Goal: Task Accomplishment & Management: Use online tool/utility

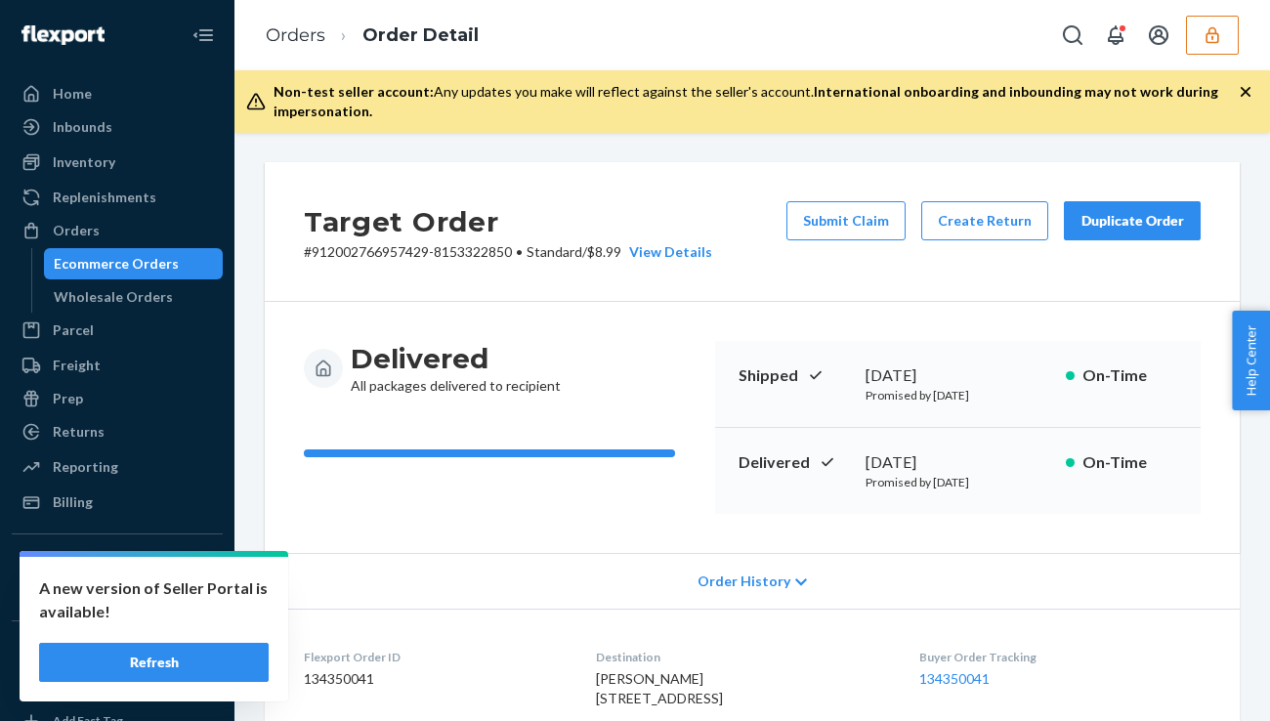
click at [1219, 35] on icon "button" at bounding box center [1212, 35] width 20 height 20
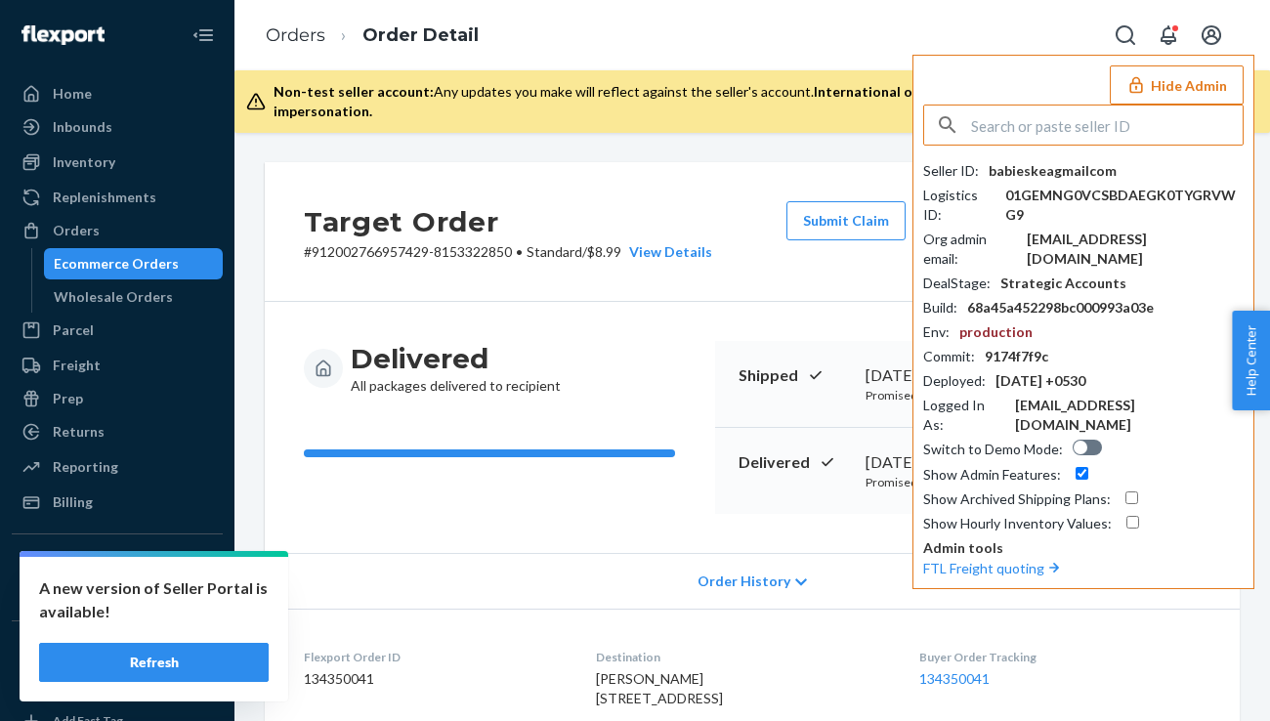
click at [1031, 113] on input "text" at bounding box center [1107, 124] width 272 height 39
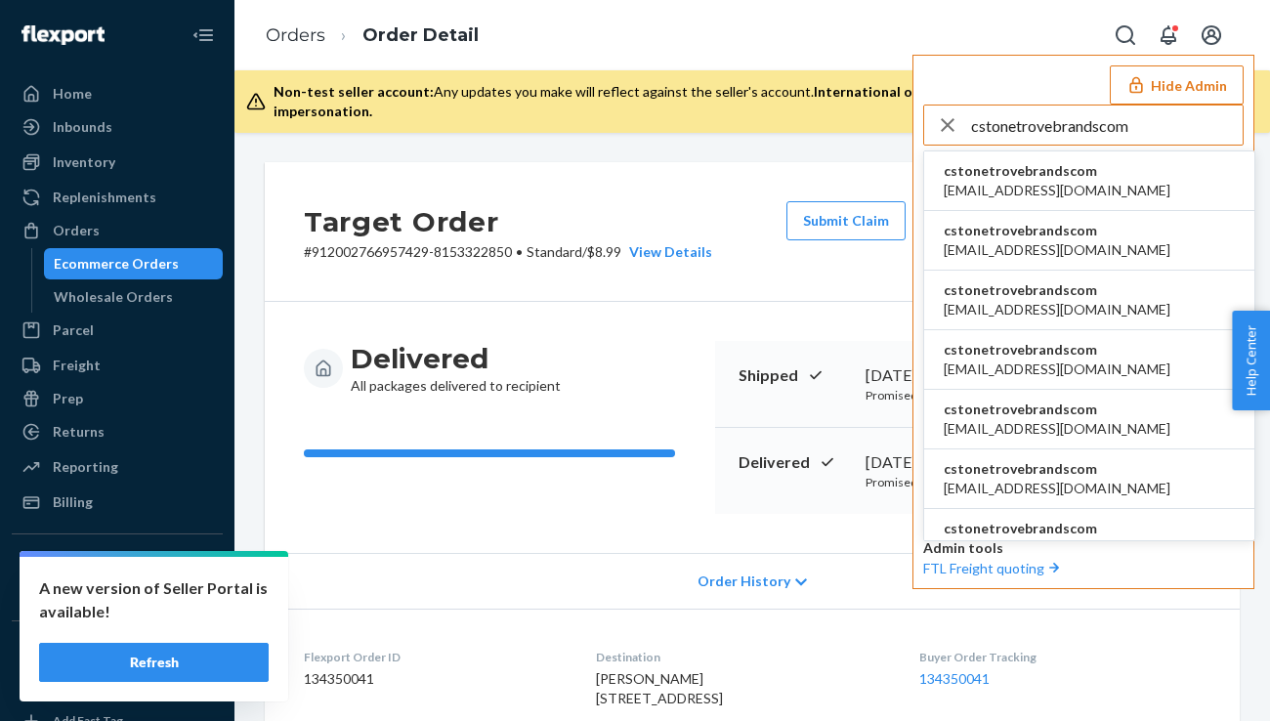
type input "cstonetrovebrandscom"
click at [1049, 192] on span "[EMAIL_ADDRESS][DOMAIN_NAME]" at bounding box center [1057, 191] width 227 height 20
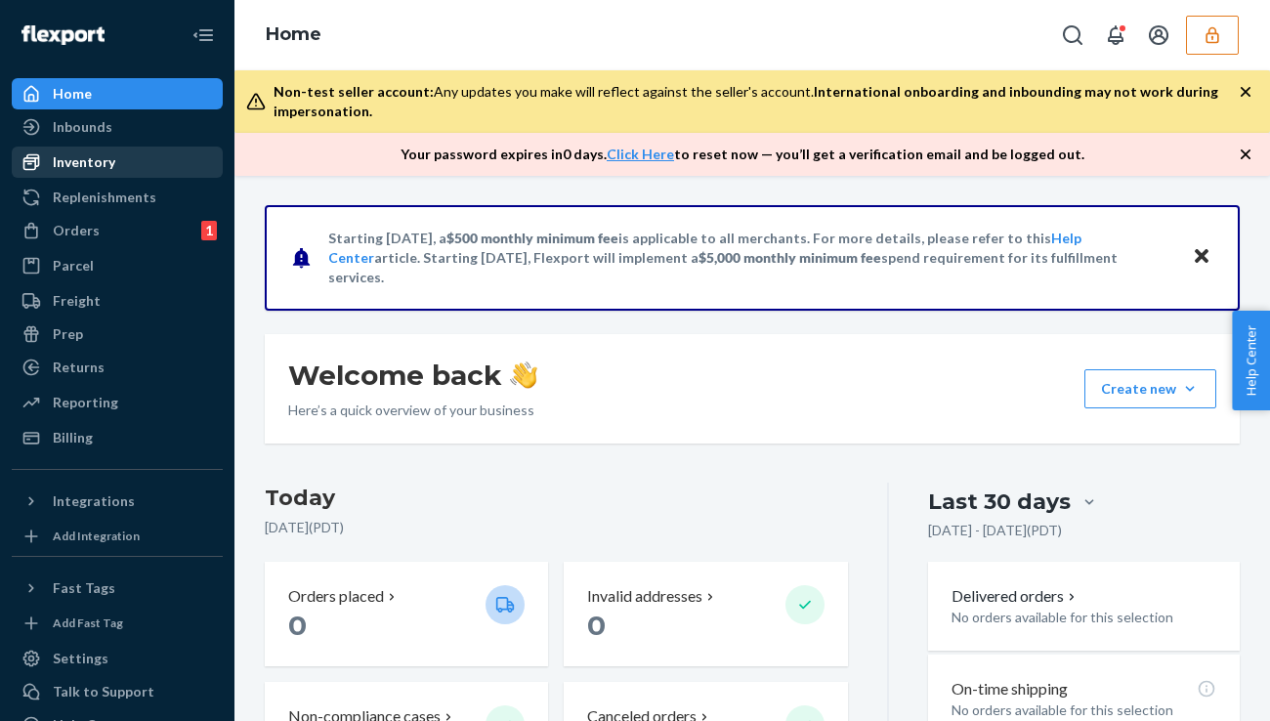
click at [132, 161] on div "Inventory" at bounding box center [117, 161] width 207 height 27
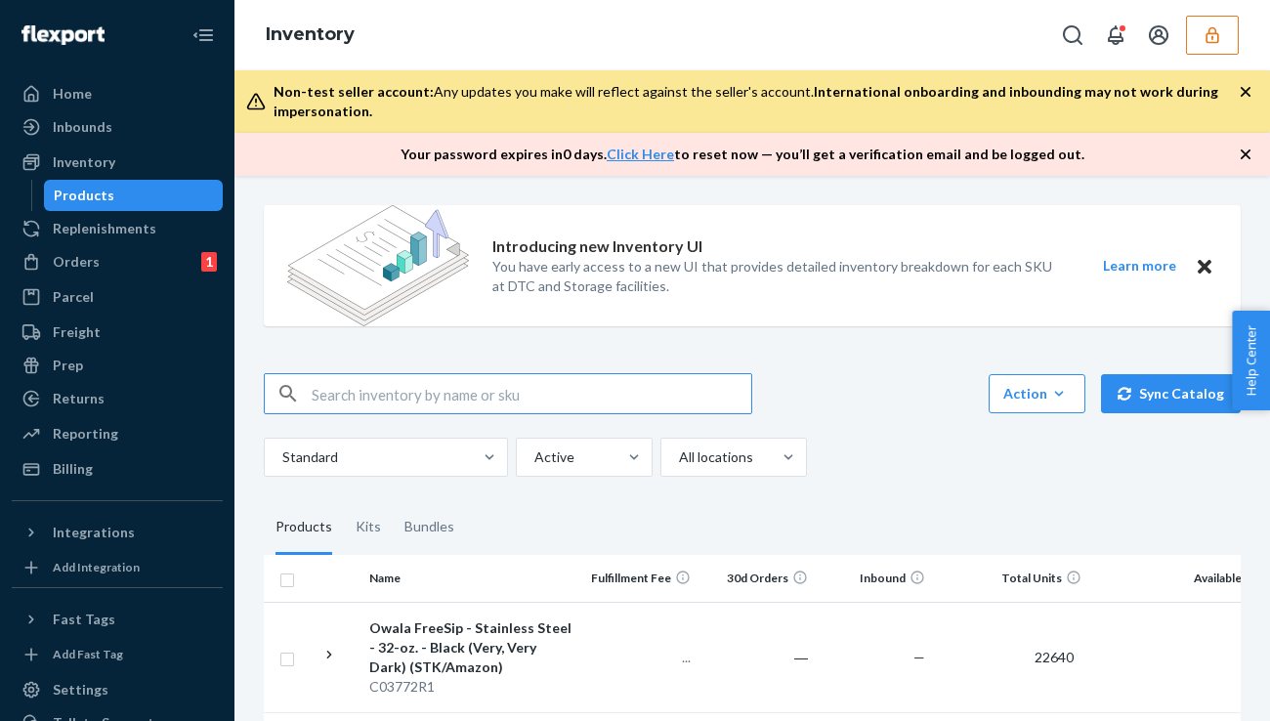
click at [441, 402] on input "text" at bounding box center [532, 393] width 440 height 39
type input "C03771"
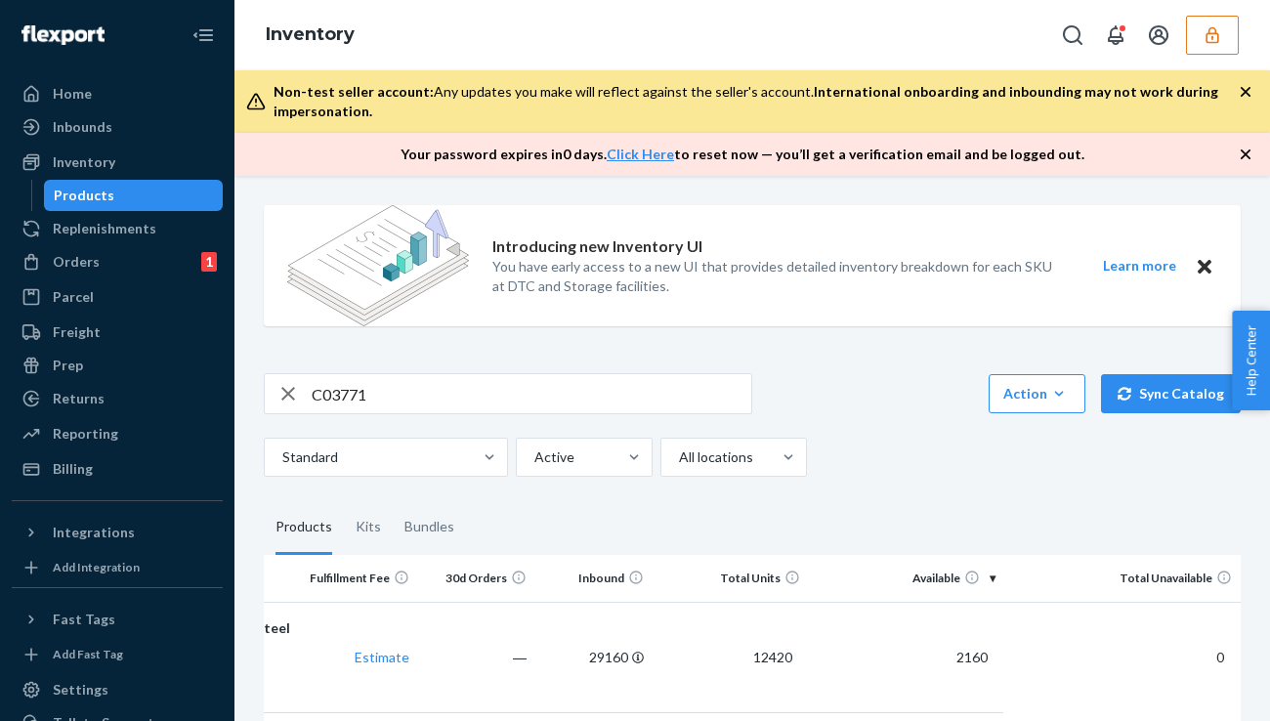
scroll to position [0, 288]
click at [912, 637] on td "2160" at bounding box center [898, 657] width 195 height 110
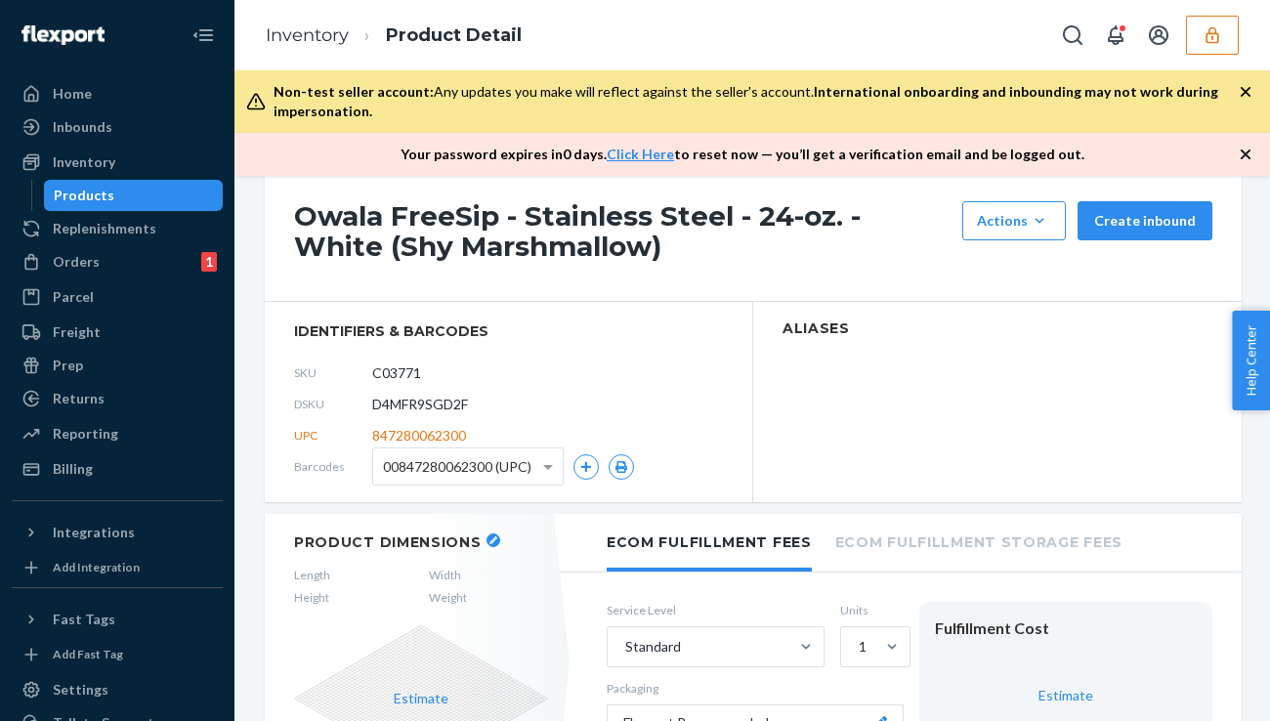
scroll to position [77, 0]
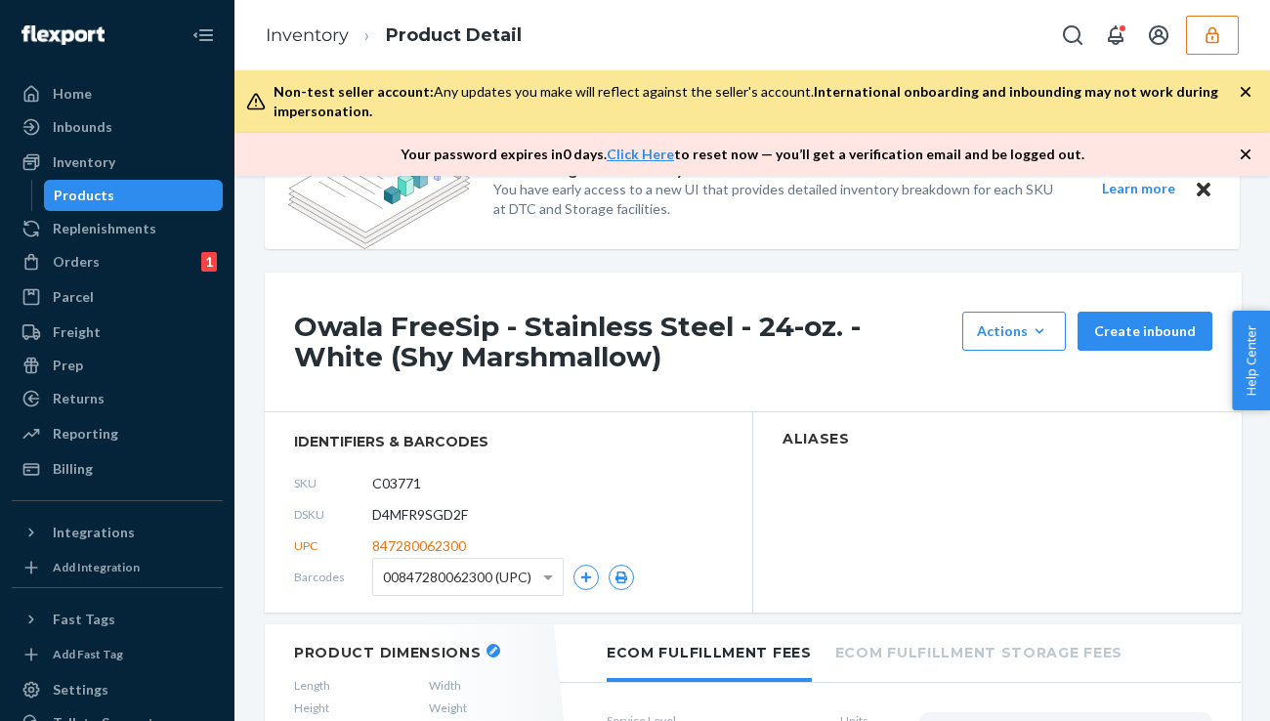
click at [426, 519] on span "D4MFR9SGD2F" at bounding box center [420, 515] width 96 height 20
copy span "D4MFR9SGD2F"
click at [413, 484] on input "C03771" at bounding box center [459, 483] width 152 height 37
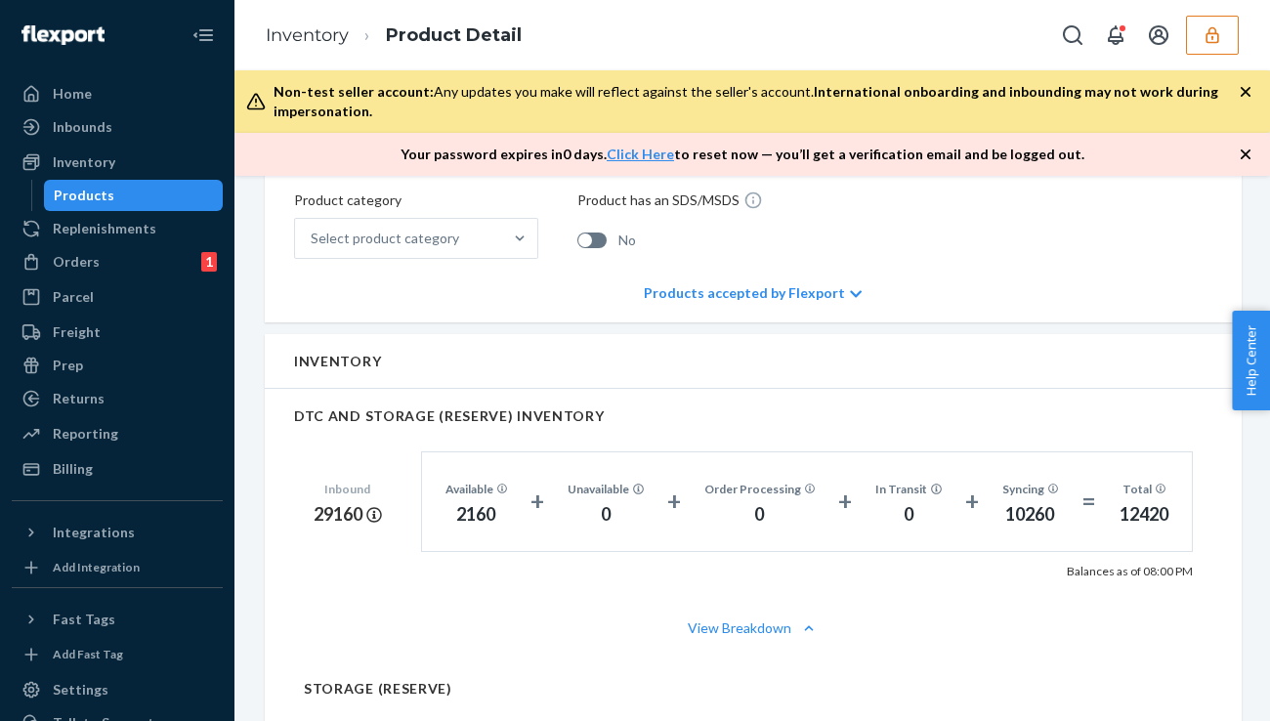
scroll to position [917, 0]
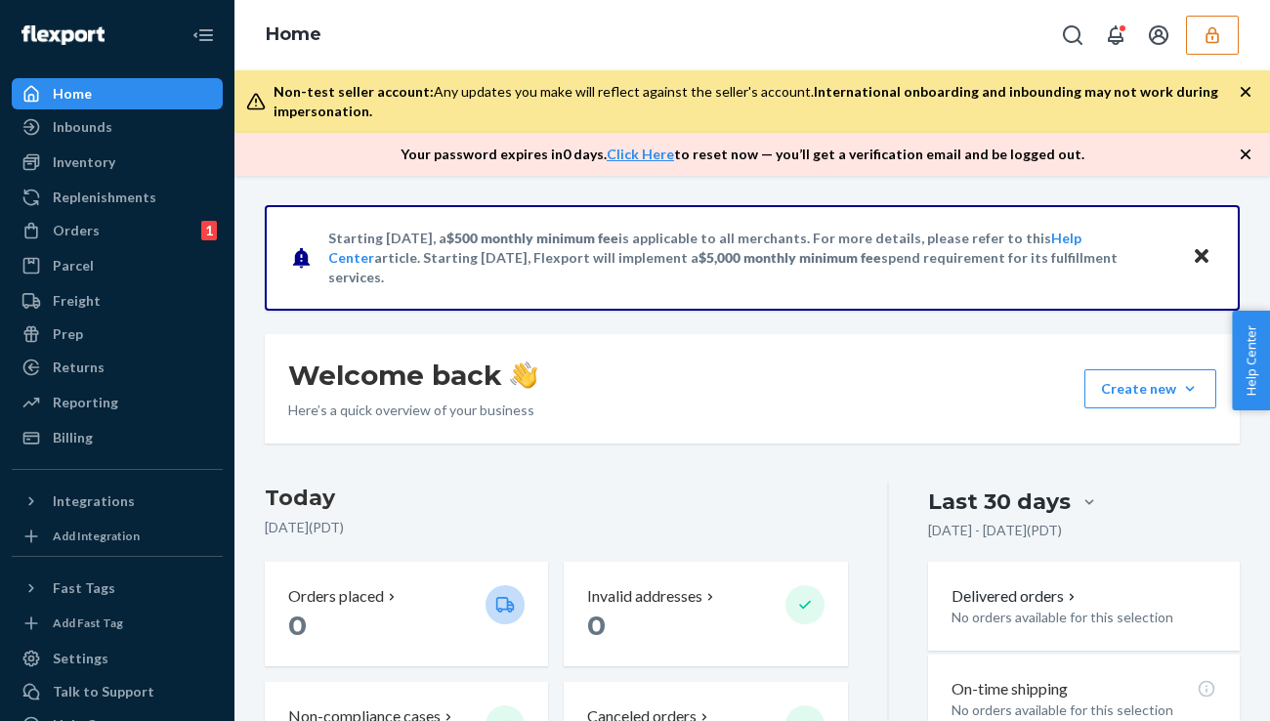
click at [1204, 32] on icon "button" at bounding box center [1212, 35] width 20 height 20
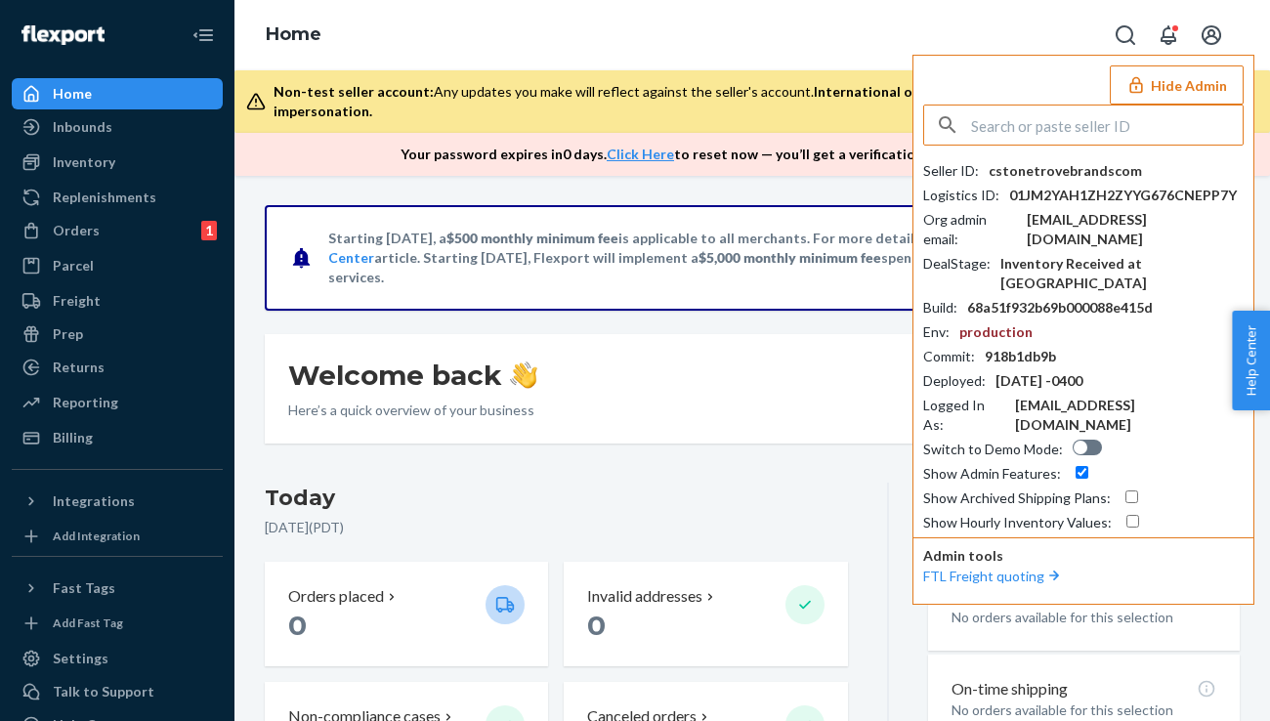
click at [1101, 131] on input "text" at bounding box center [1107, 124] width 272 height 39
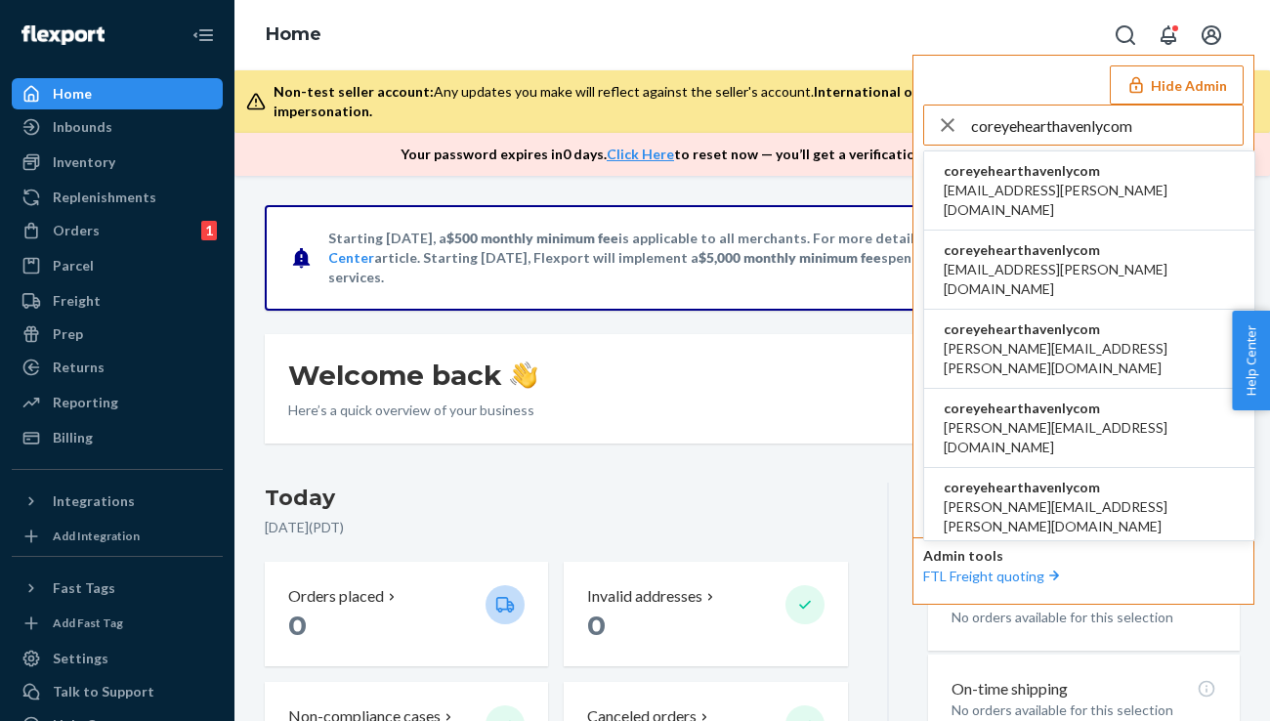
type input "coreyehearthavenlycom"
click at [1080, 167] on span "coreyehearthavenlycom" at bounding box center [1089, 171] width 291 height 20
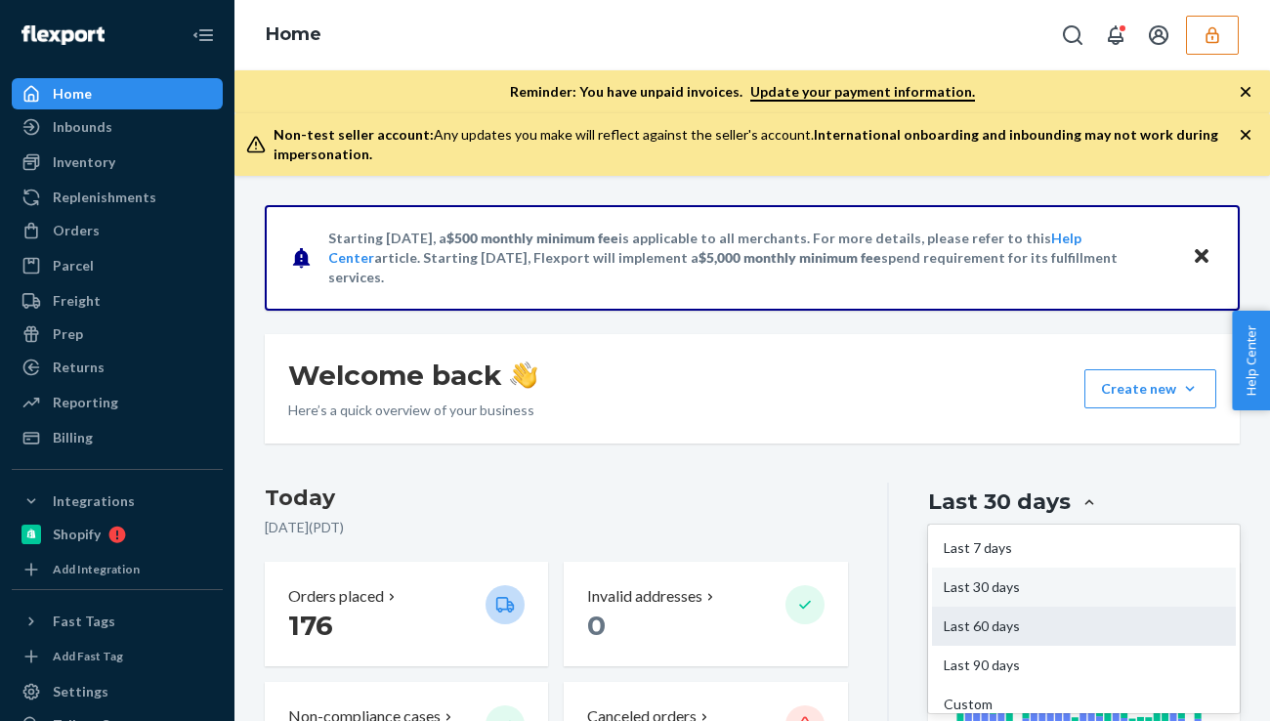
scroll to position [15, 0]
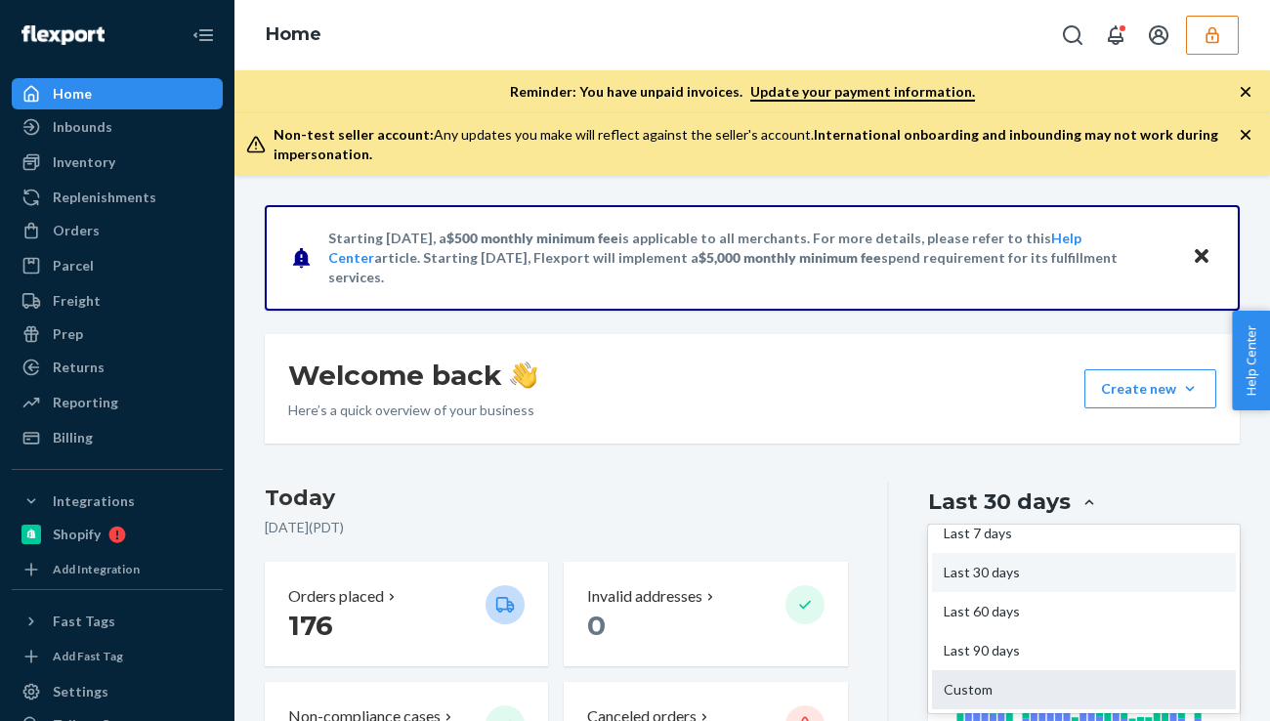
click at [995, 682] on div "Custom" at bounding box center [1084, 689] width 304 height 39
click at [973, 502] on input "option Custom focused, 5 of 5. 5 results available. Use Up and Down to choose o…" at bounding box center [973, 502] width 0 height 0
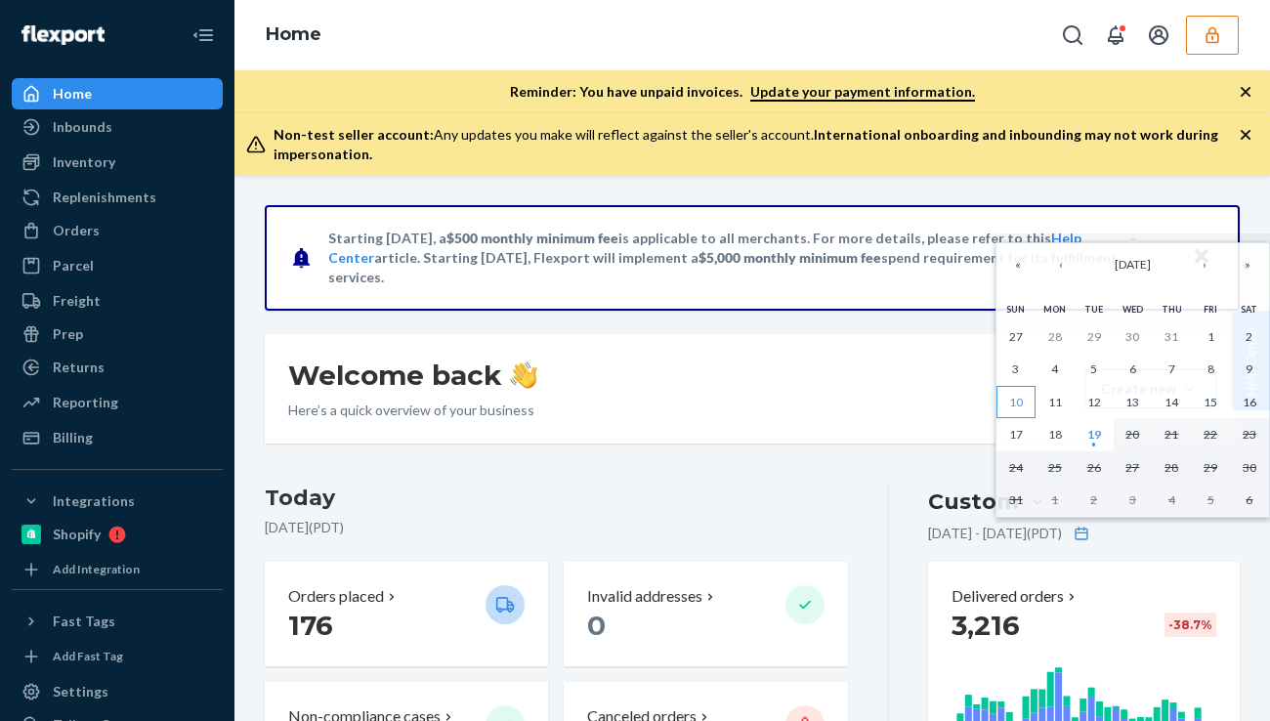
click at [1015, 404] on abbr "10" at bounding box center [1016, 402] width 14 height 15
click at [1250, 405] on abbr "16" at bounding box center [1249, 402] width 14 height 15
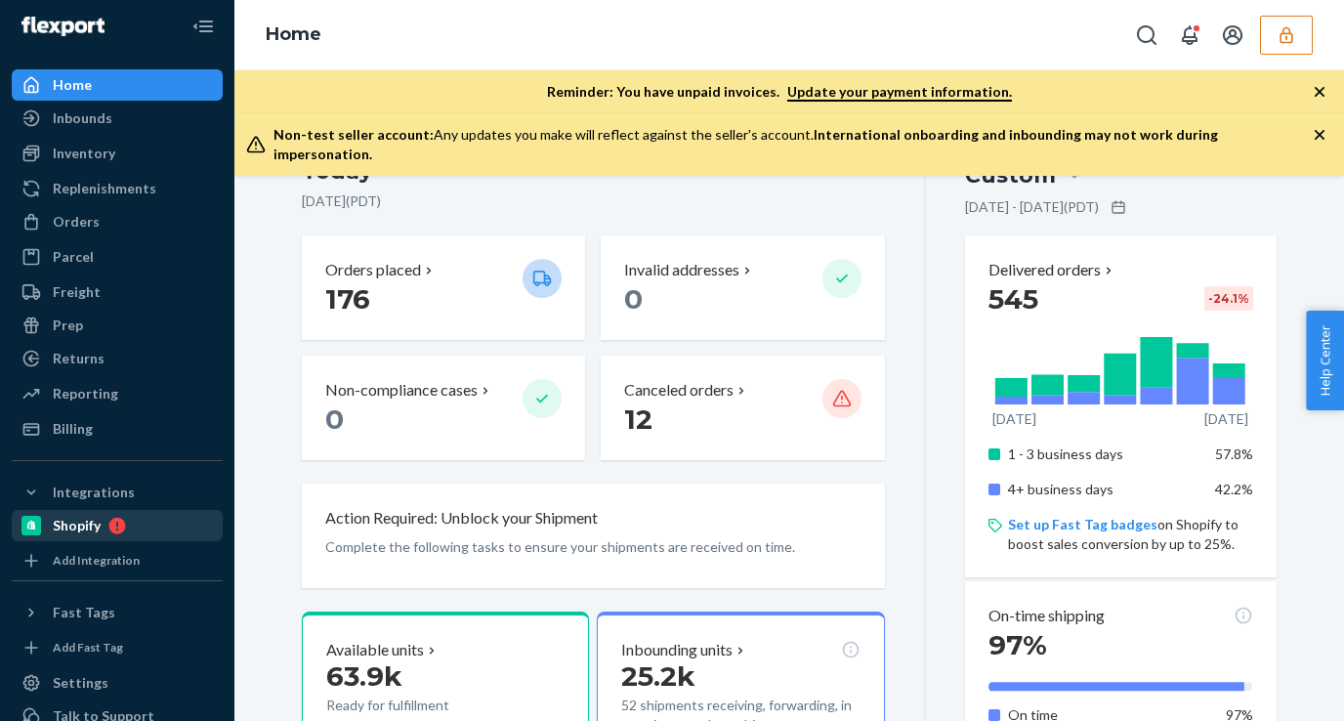
scroll to position [41, 0]
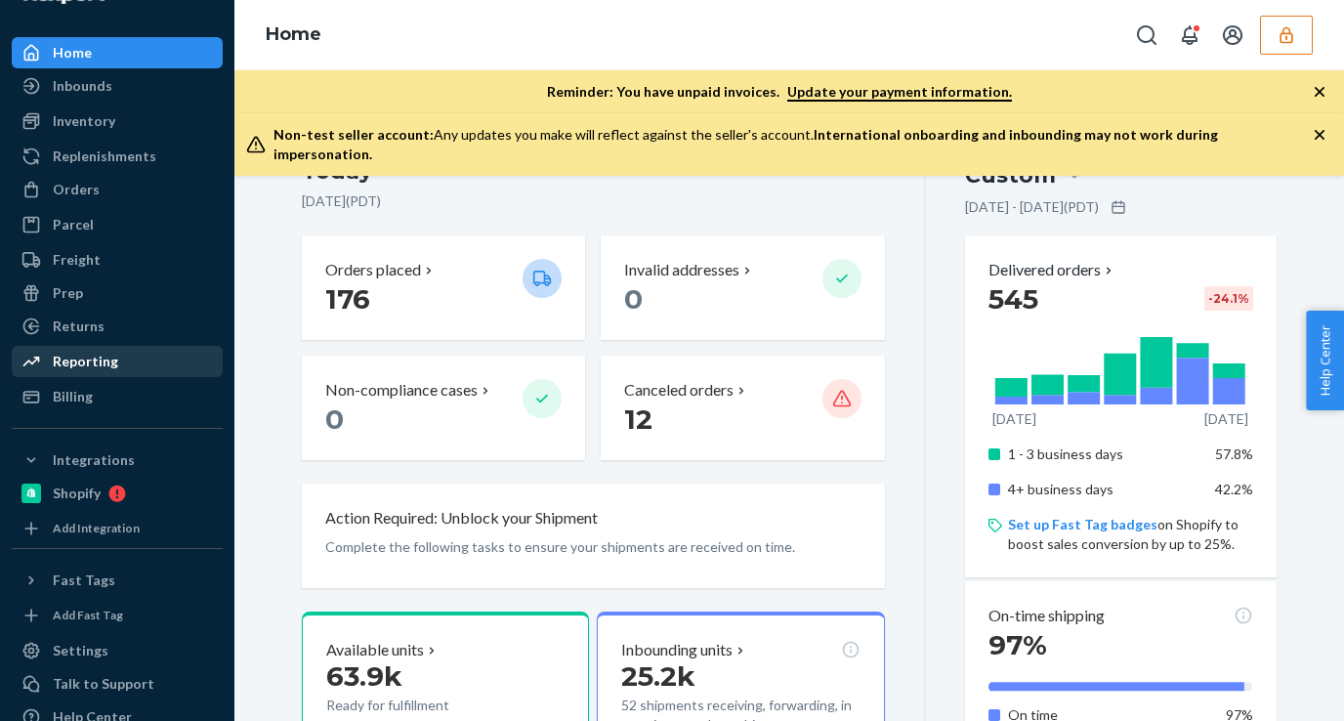
click at [81, 359] on div "Reporting" at bounding box center [85, 362] width 65 height 20
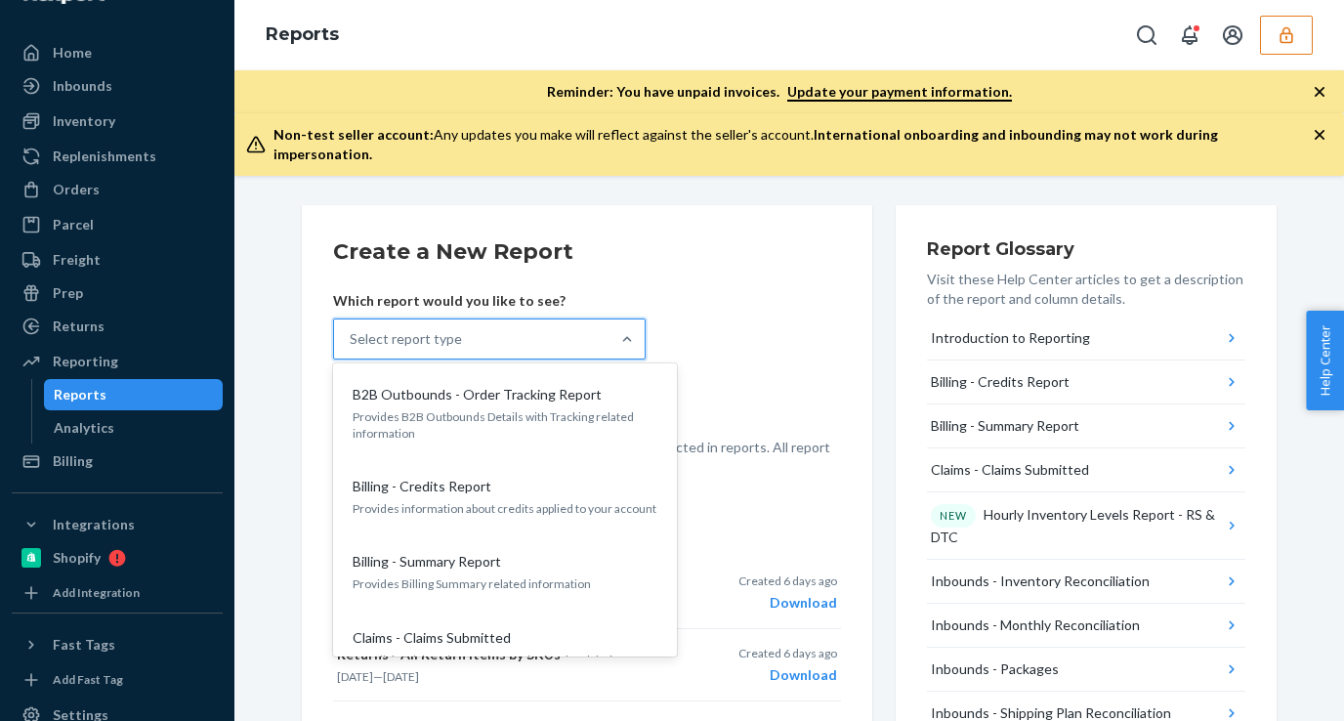
click at [590, 323] on div "Select report type" at bounding box center [471, 338] width 275 height 39
click at [352, 329] on input "option B2B Outbounds - Order Tracking Report focused, 1 of 30. 30 results avail…" at bounding box center [351, 339] width 2 height 20
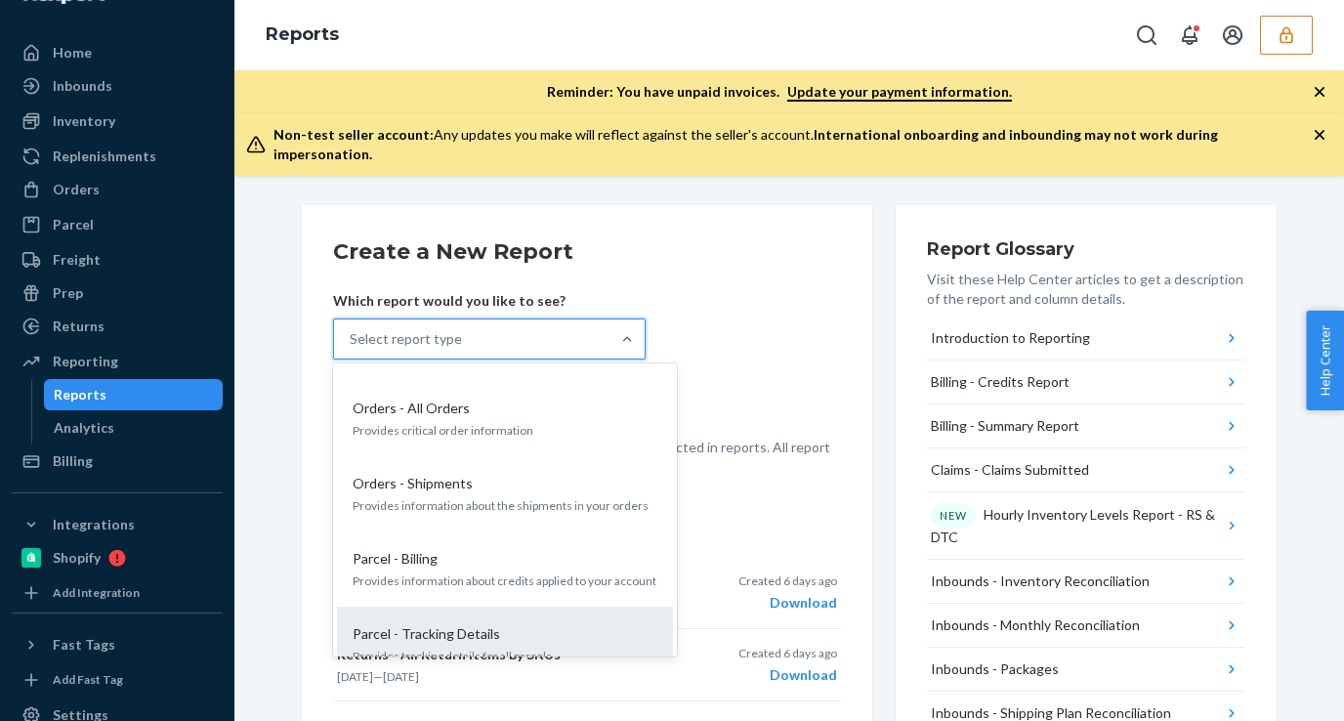
scroll to position [1470, 0]
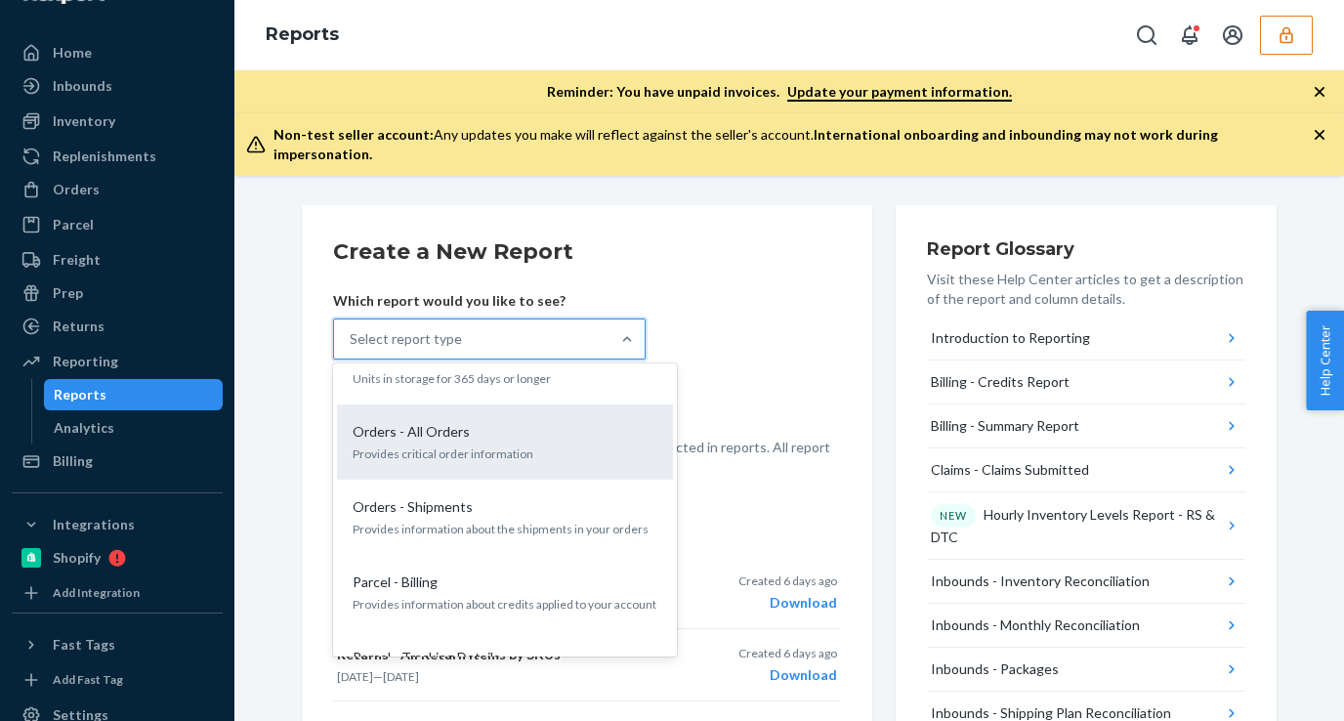
click at [456, 422] on p "Orders - All Orders" at bounding box center [411, 432] width 117 height 20
click at [352, 349] on input "option Orders - All Orders focused, 17 of 30. 30 results available. Use Up and …" at bounding box center [351, 339] width 2 height 20
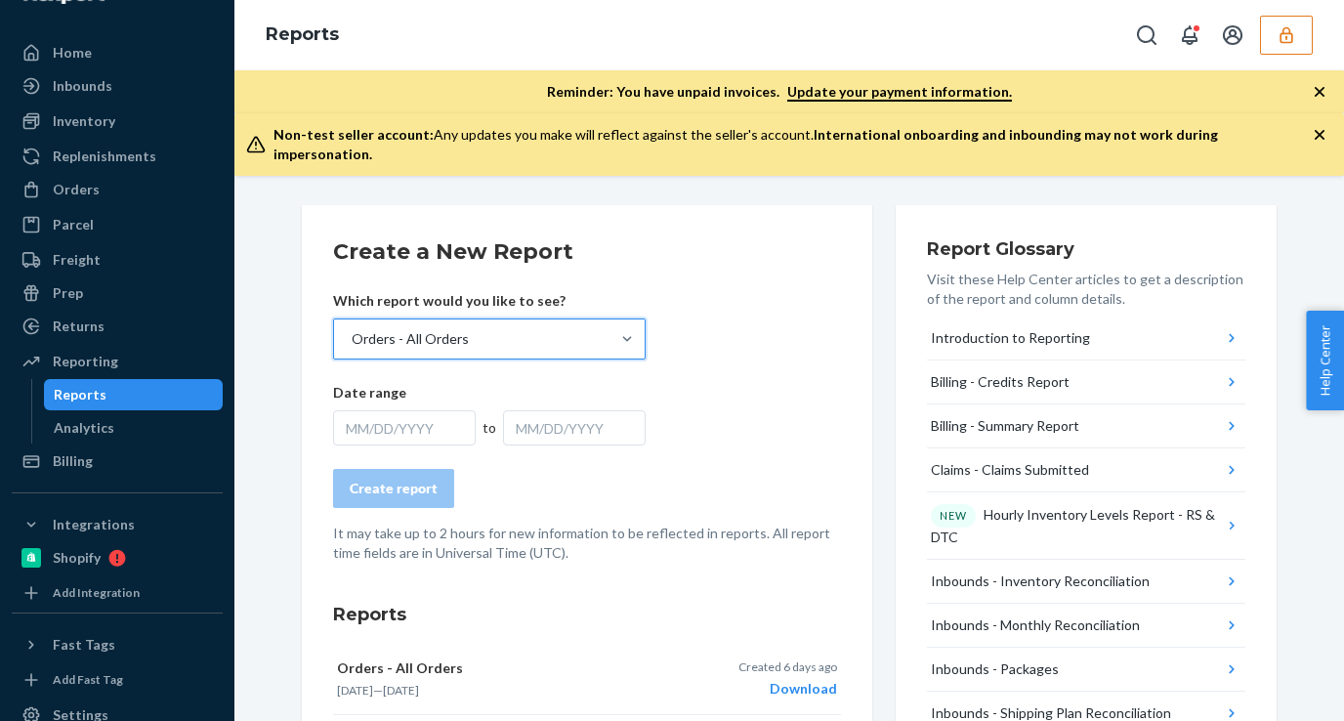
click at [405, 410] on div "MM/DD/YYYY" at bounding box center [404, 427] width 143 height 35
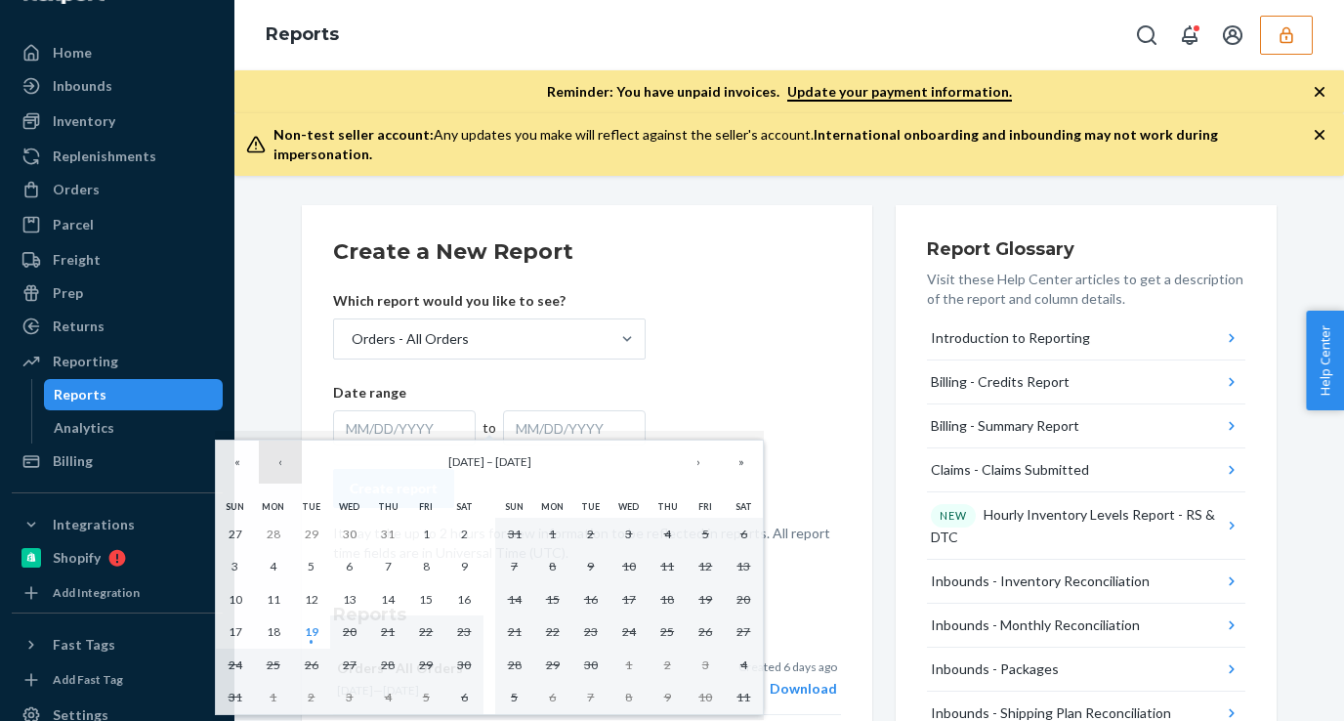
click at [282, 464] on button "‹" at bounding box center [280, 462] width 43 height 43
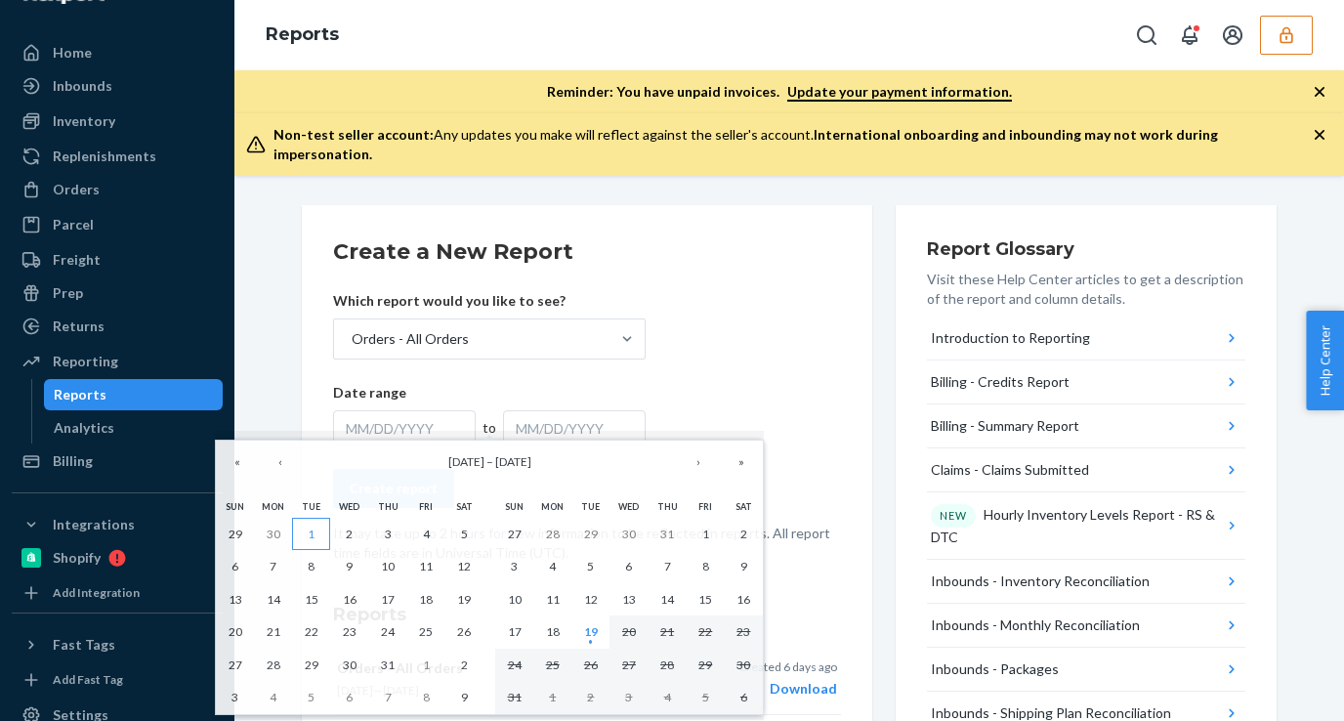
click at [319, 534] on button "1" at bounding box center [311, 534] width 38 height 33
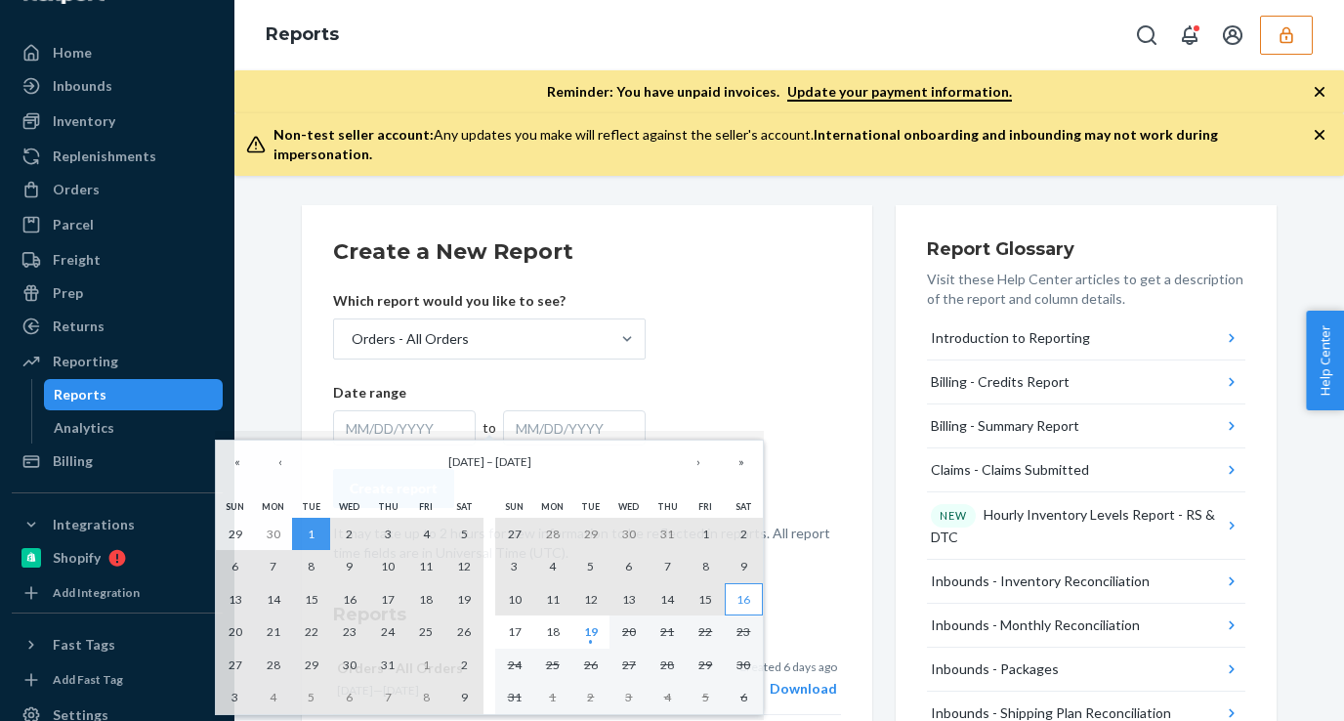
click at [740, 596] on abbr "16" at bounding box center [743, 599] width 14 height 15
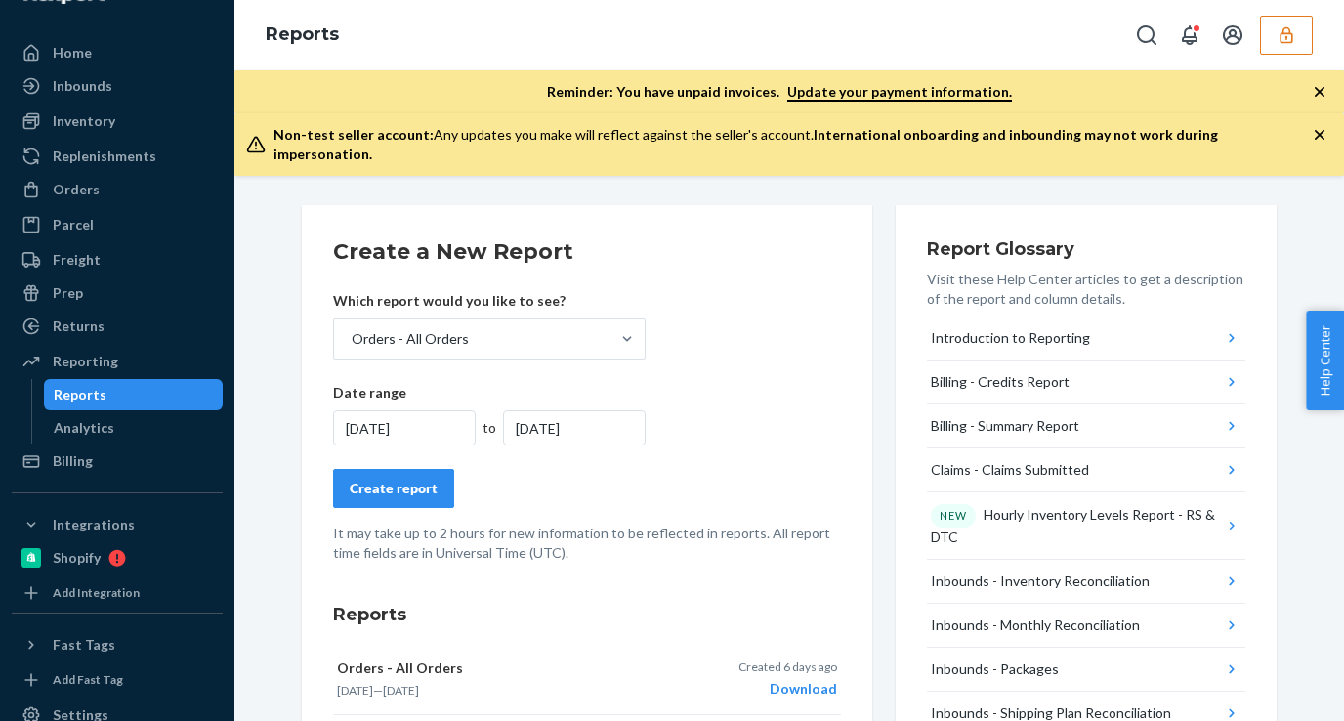
click at [395, 479] on div "Create report" at bounding box center [394, 489] width 88 height 20
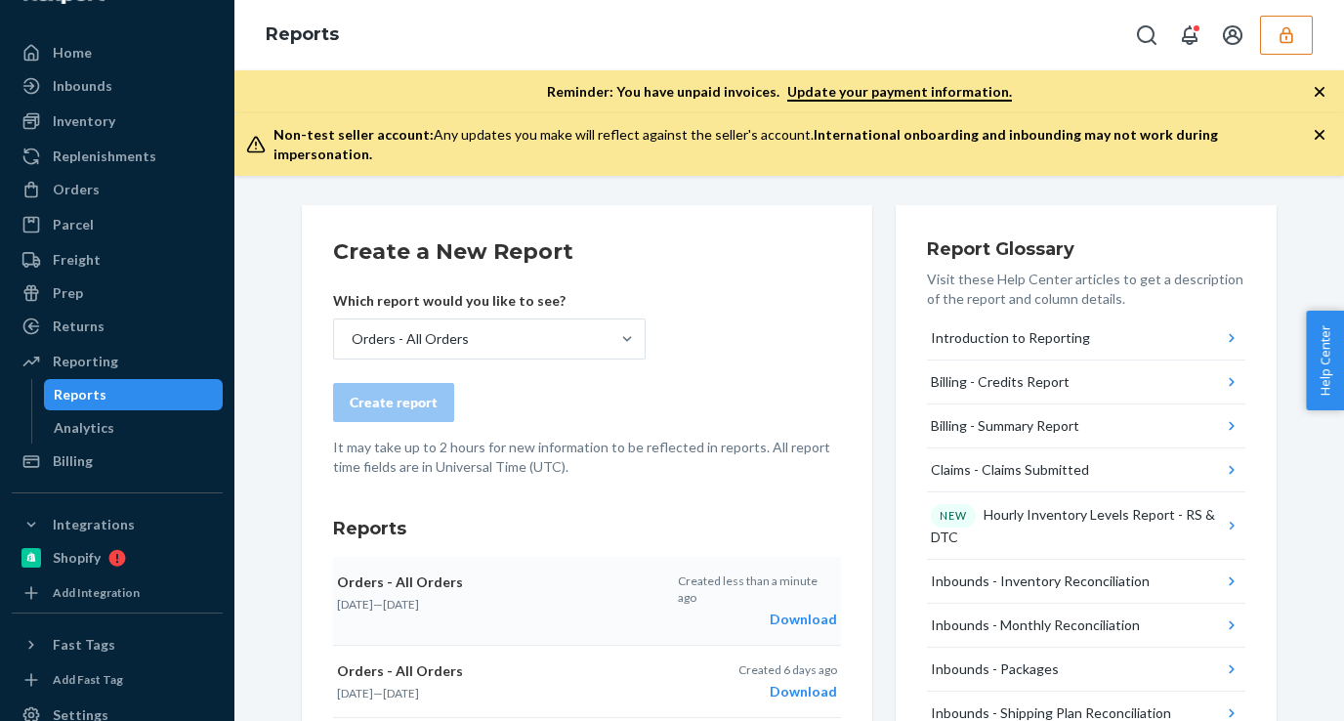
click at [810, 609] on div "Download" at bounding box center [757, 619] width 159 height 20
click at [77, 189] on div "Orders" at bounding box center [76, 190] width 47 height 20
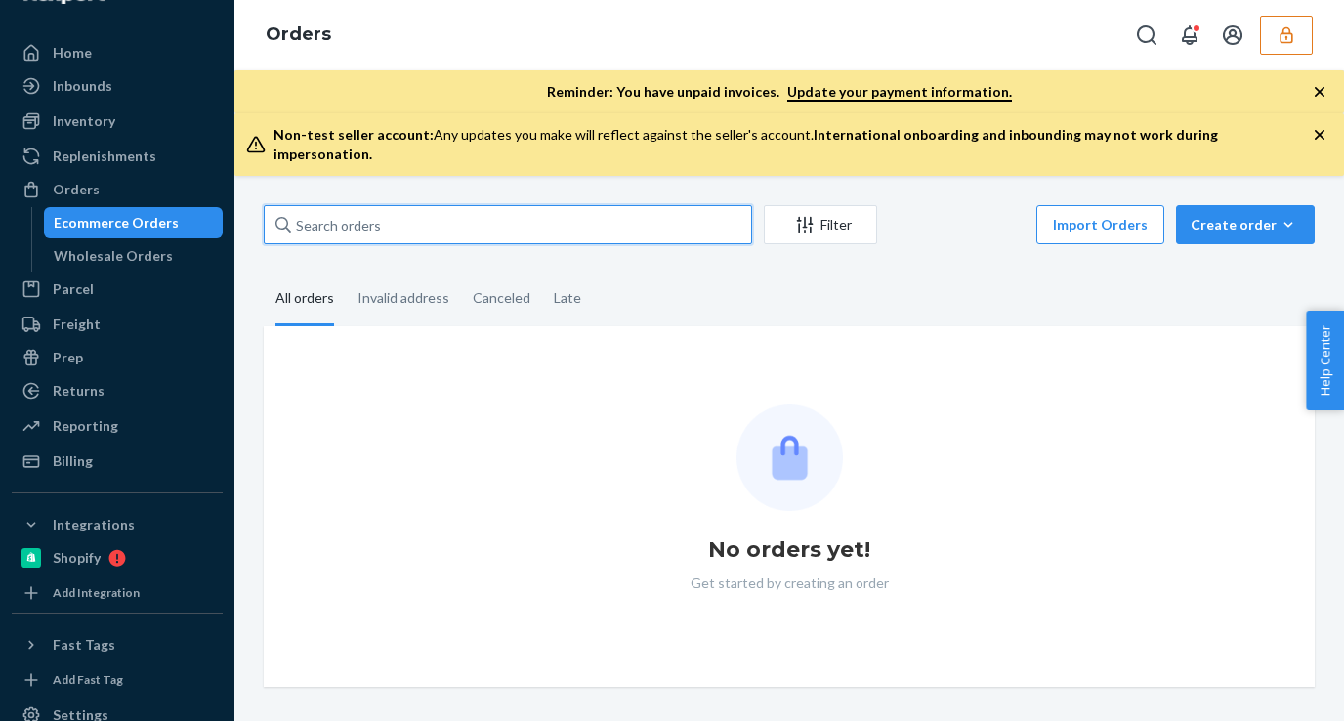
click at [395, 216] on input "text" at bounding box center [508, 224] width 488 height 39
paste input "133344273"
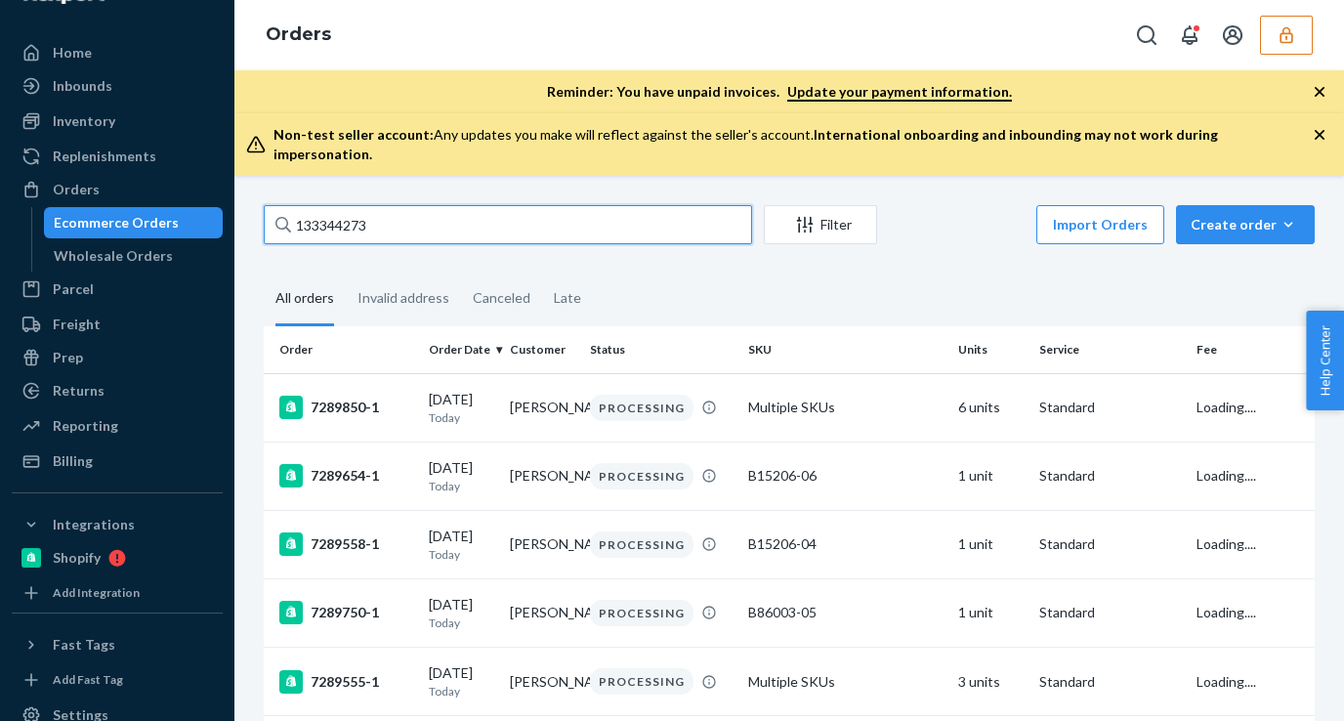
click at [391, 216] on input "133344273" at bounding box center [508, 224] width 488 height 39
type input "133344273"
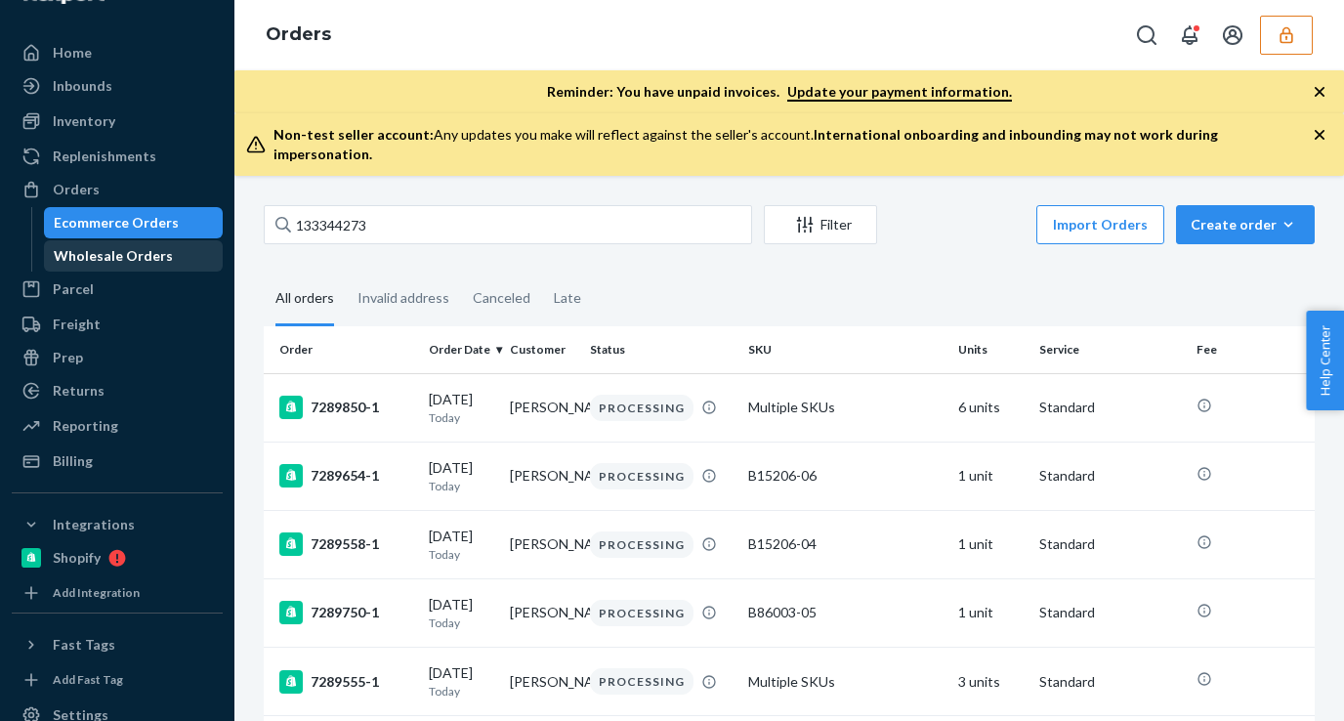
click at [77, 261] on div "Wholesale Orders" at bounding box center [113, 256] width 119 height 20
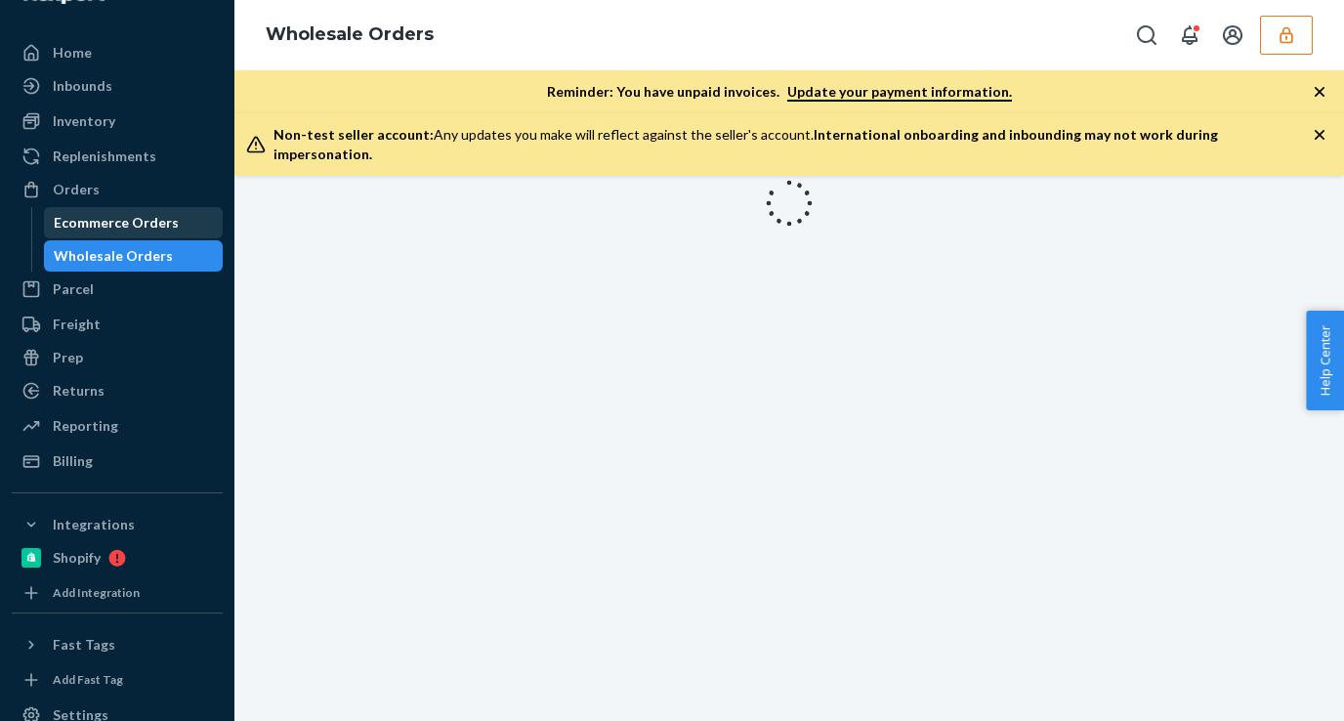
click at [118, 225] on div "Ecommerce Orders" at bounding box center [116, 223] width 125 height 20
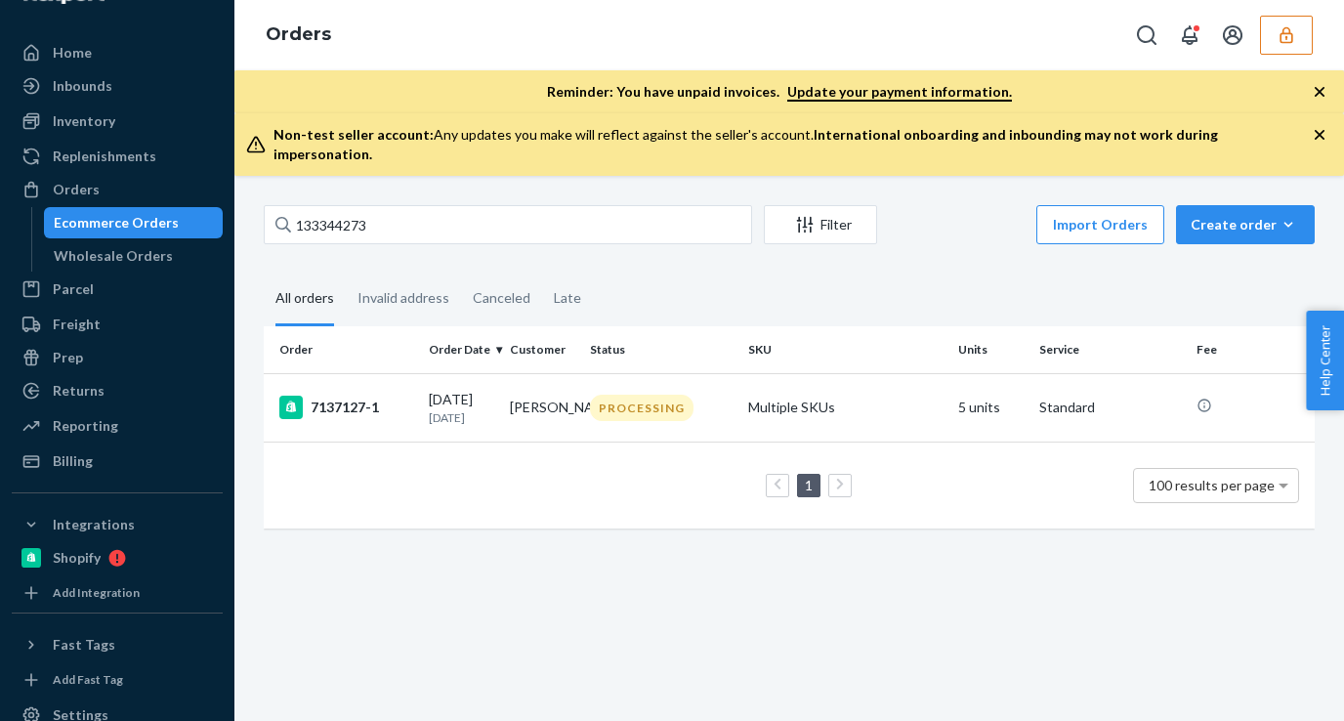
click at [379, 230] on div "133344273 Filter Import Orders Create order Ecommerce order Removal order" at bounding box center [789, 227] width 1051 height 44
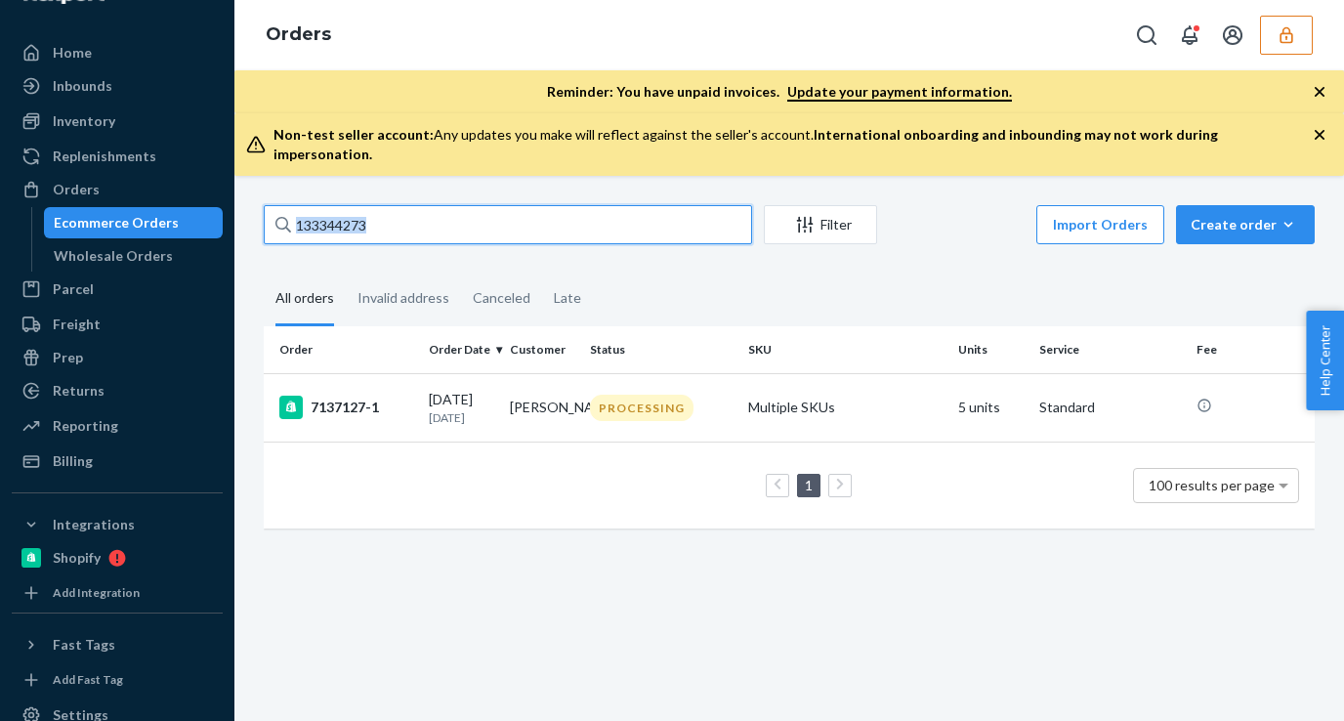
click at [410, 212] on input "133344273" at bounding box center [508, 224] width 488 height 39
paste input "2842792"
click at [399, 205] on input "132842792" at bounding box center [508, 224] width 488 height 39
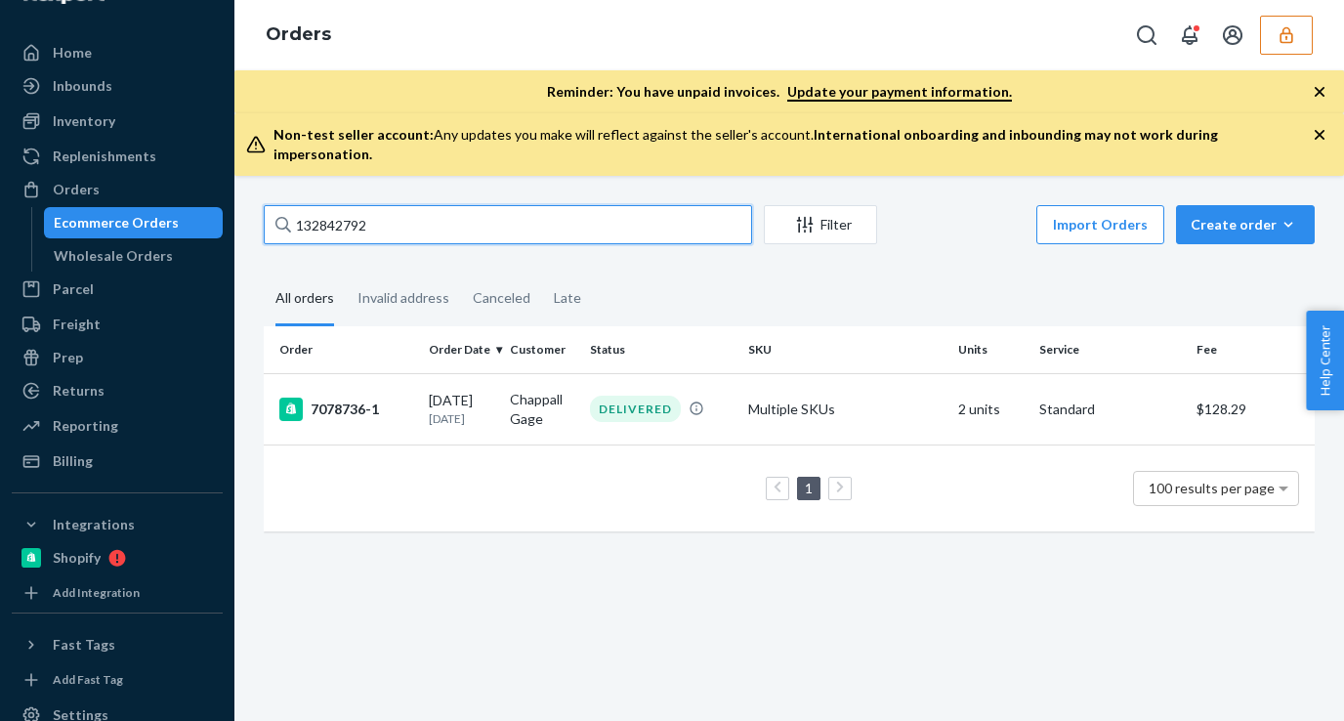
paste input "330227"
click at [418, 215] on input "133302272" at bounding box center [508, 224] width 488 height 39
paste input "1"
click at [378, 205] on input "133302271" at bounding box center [508, 224] width 488 height 39
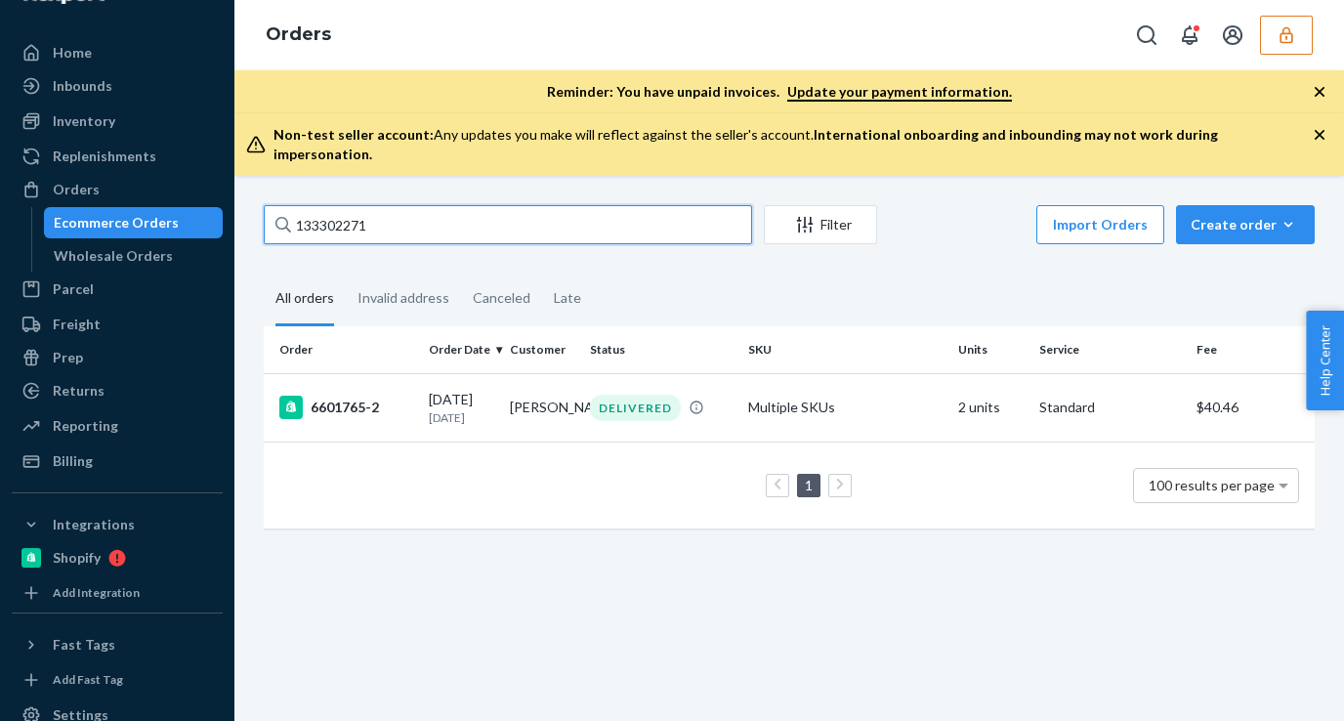
click at [375, 206] on input "133302271" at bounding box center [508, 224] width 488 height 39
paste input "66"
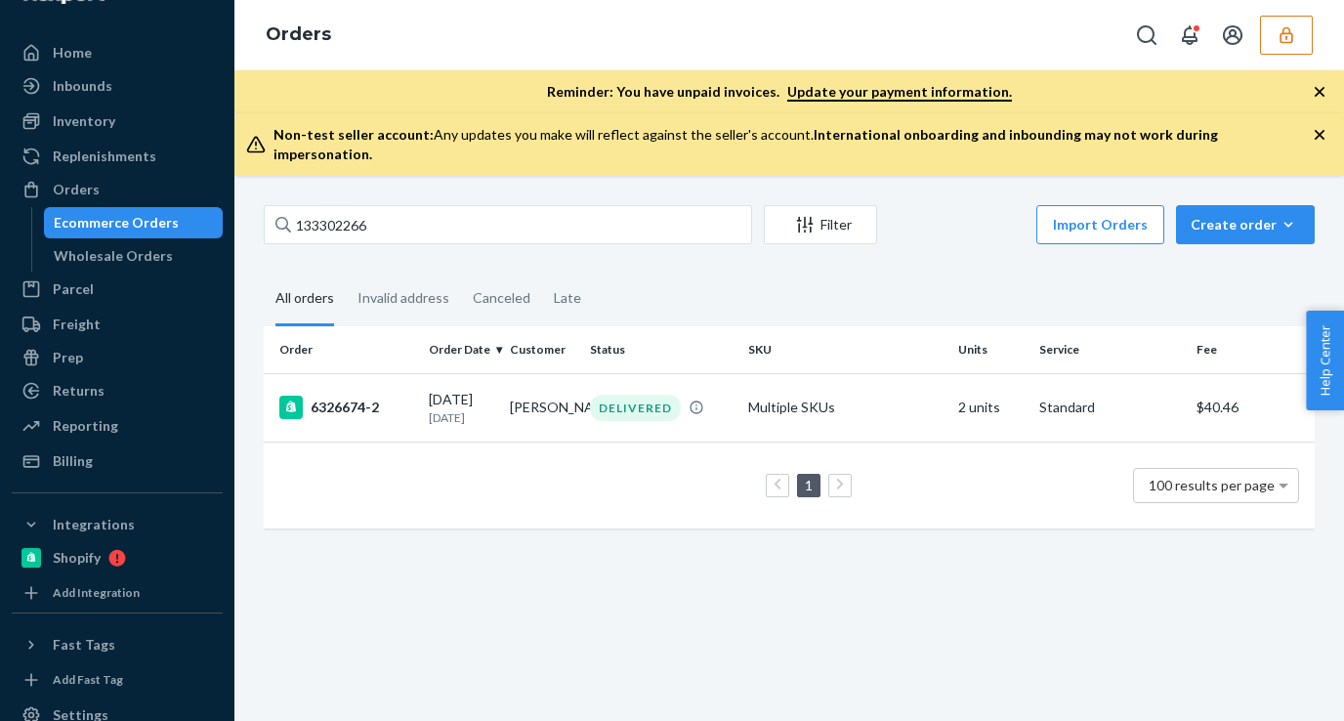
click at [363, 229] on div "133302266 Filter Import Orders Create order Ecommerce order Removal order" at bounding box center [789, 227] width 1051 height 44
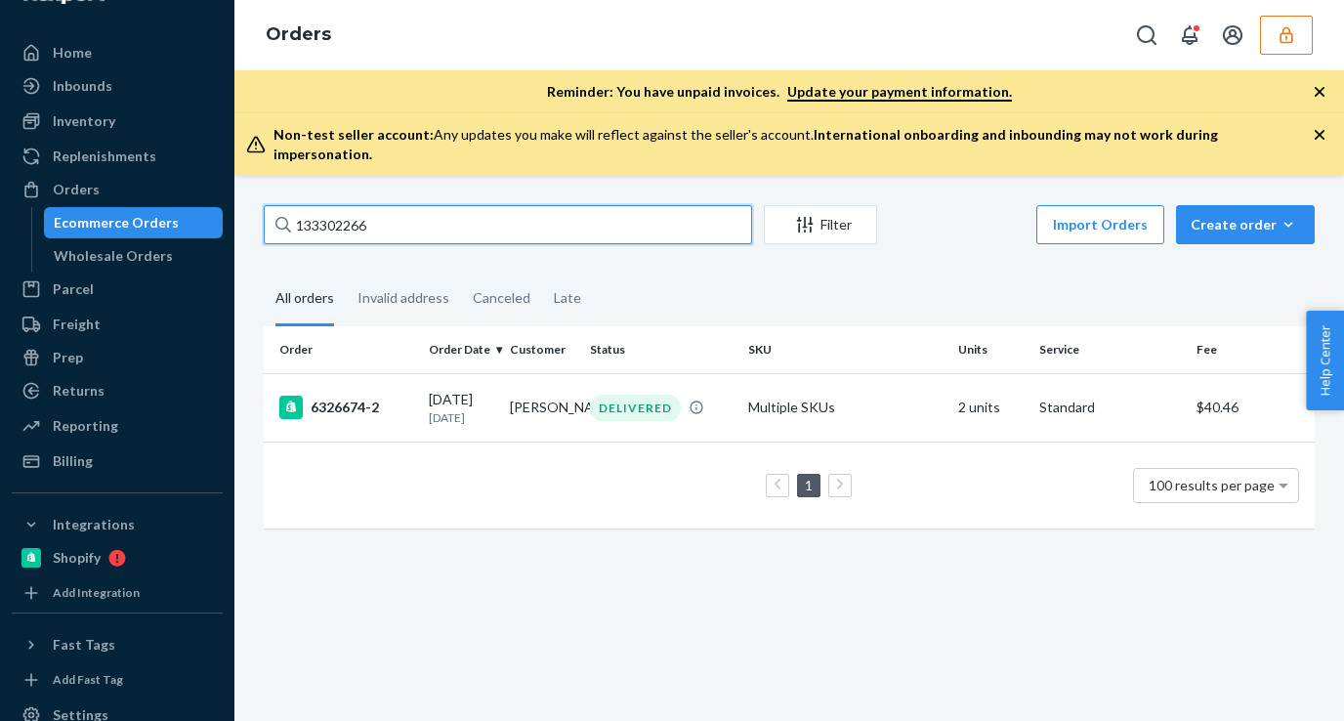
click at [367, 205] on input "133302266" at bounding box center [508, 224] width 488 height 39
paste input "70"
click at [354, 215] on input "133302270" at bounding box center [508, 224] width 488 height 39
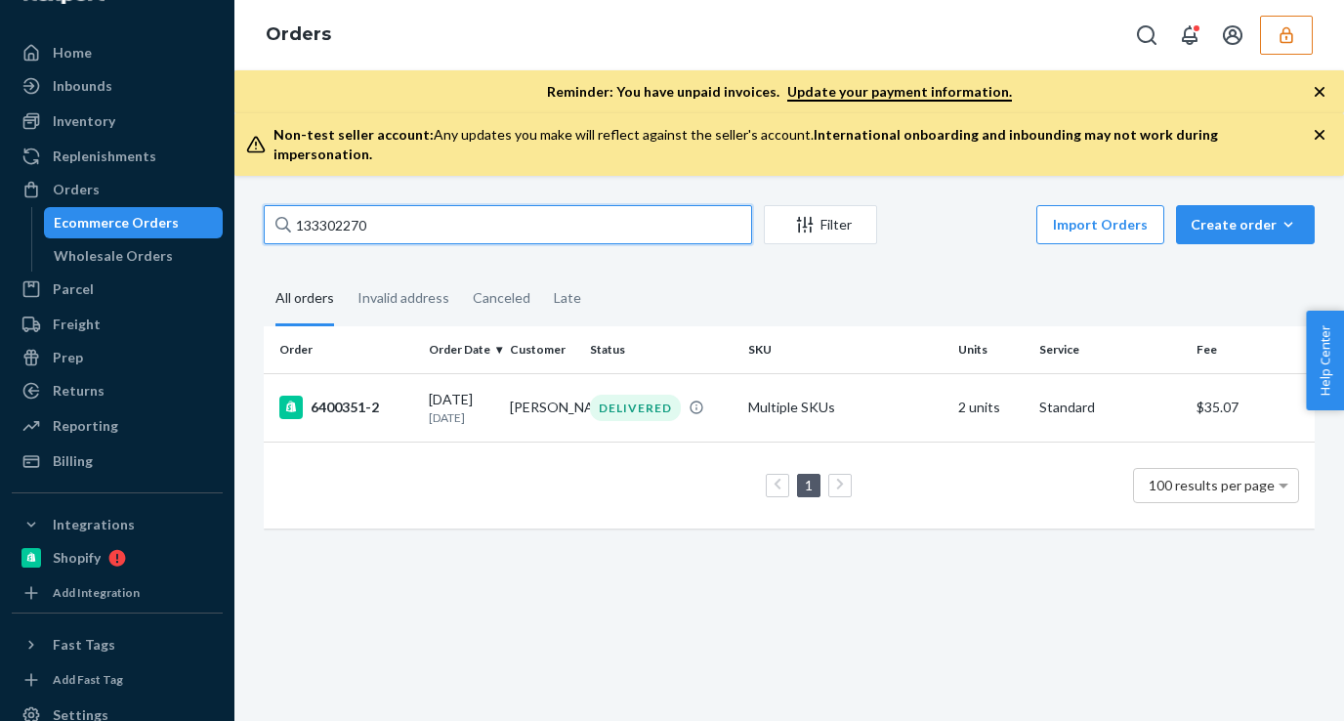
paste input "69"
click at [356, 218] on input "133302269" at bounding box center [508, 224] width 488 height 39
paste input "5"
click at [353, 205] on input "133302265" at bounding box center [508, 224] width 488 height 39
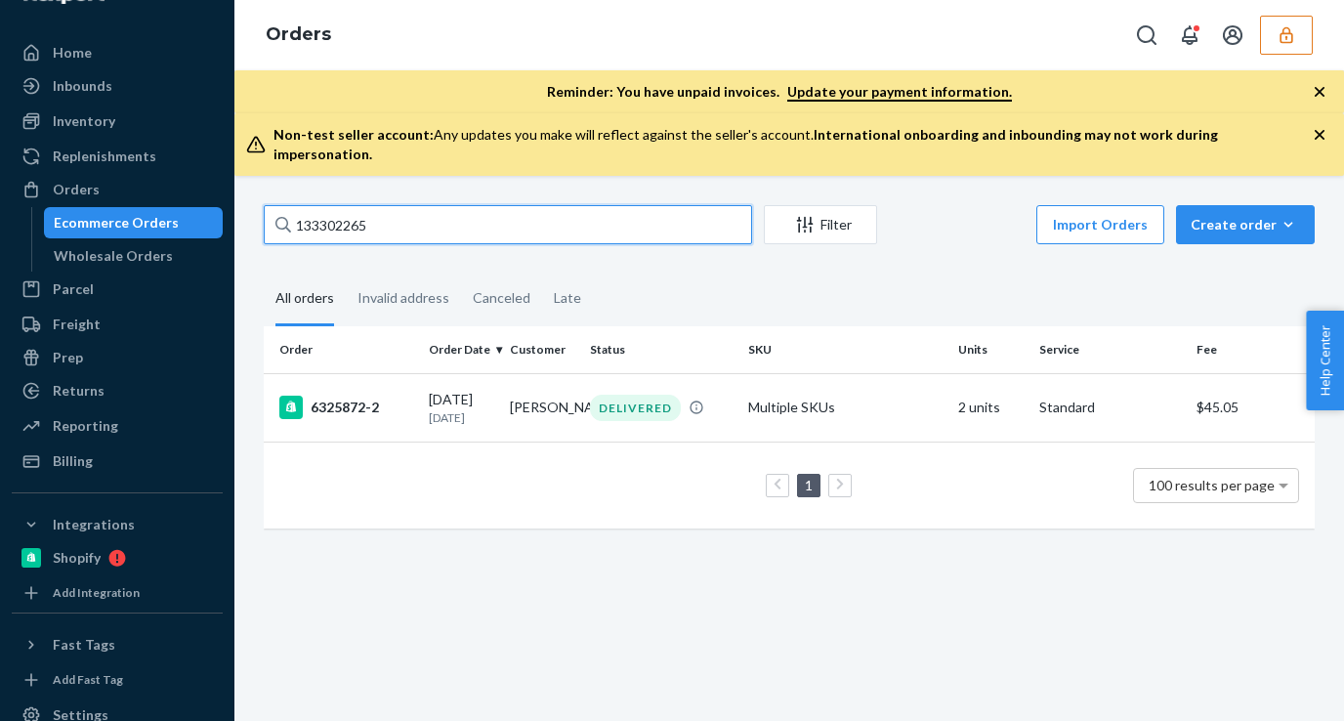
click at [353, 205] on input "133302265" at bounding box center [508, 224] width 488 height 39
paste input "4"
click at [343, 205] on input "133302264" at bounding box center [508, 224] width 488 height 39
paste input "7"
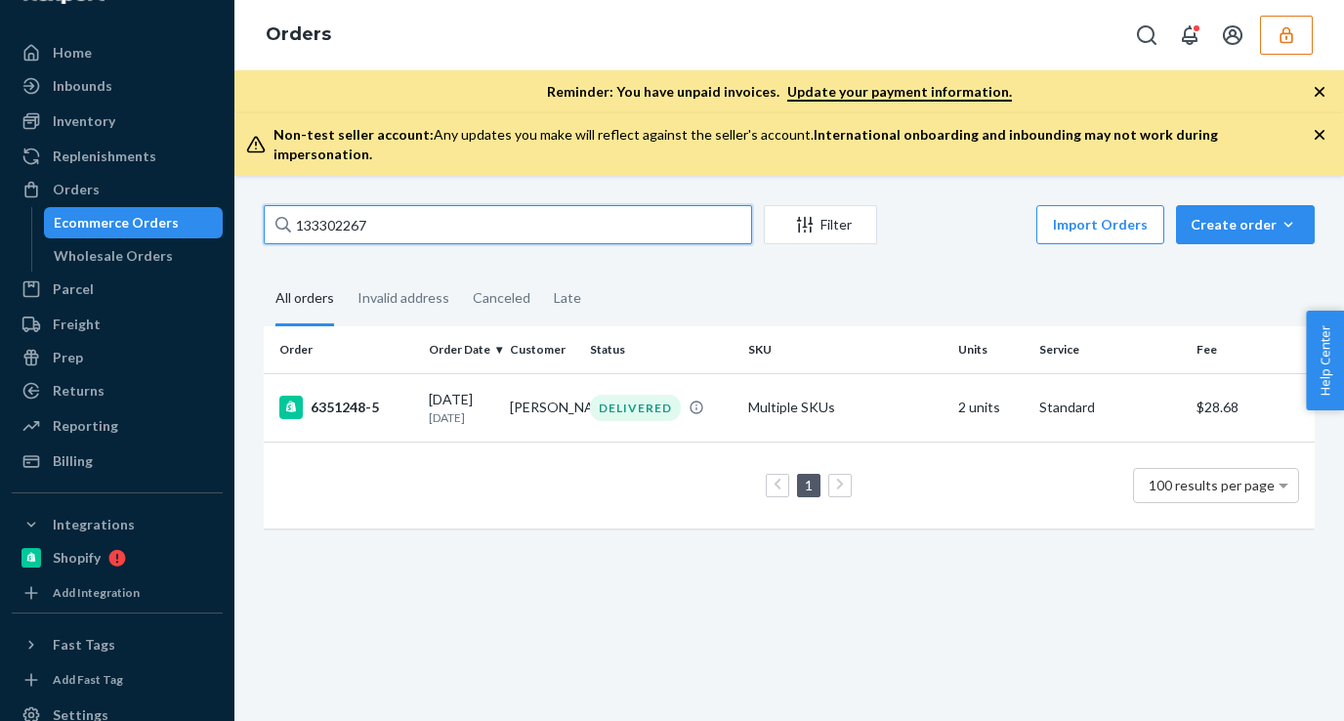
click at [357, 213] on input "133302267" at bounding box center [508, 224] width 488 height 39
paste input "067718"
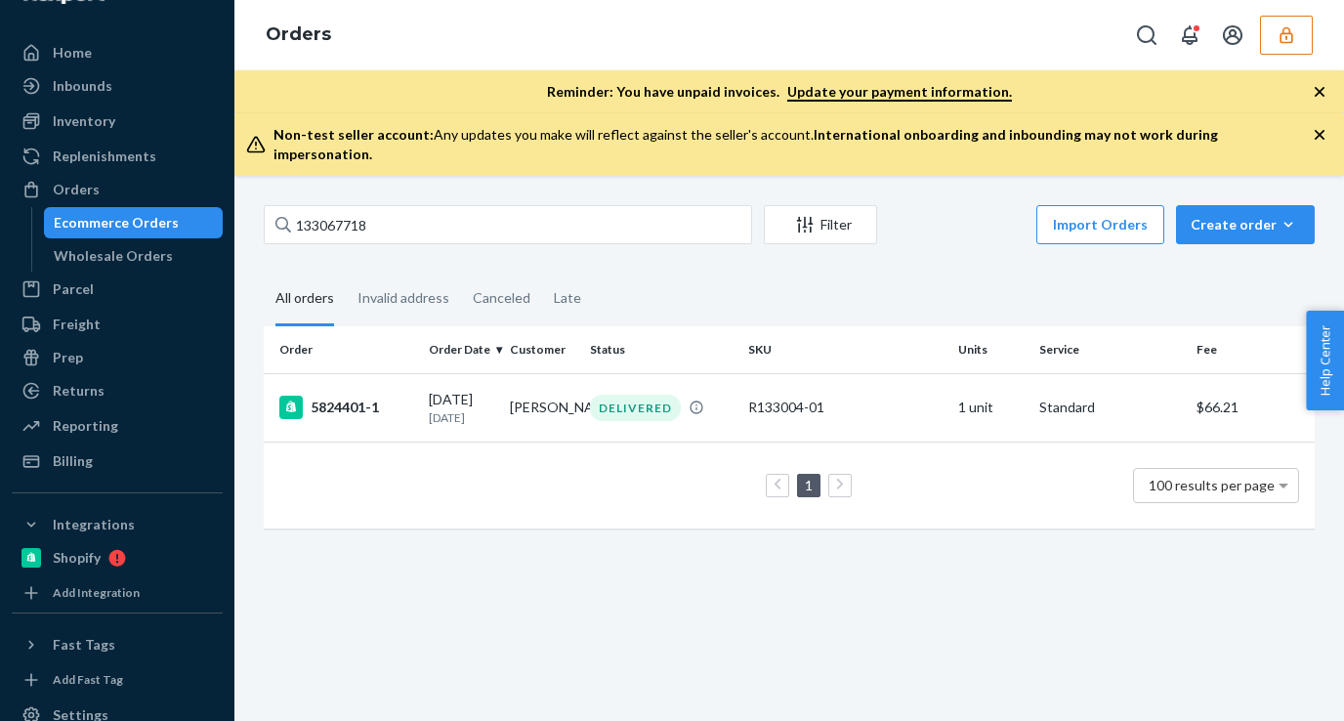
click at [388, 229] on div "133067718 Filter Import Orders Create order Ecommerce order Removal order" at bounding box center [789, 227] width 1051 height 44
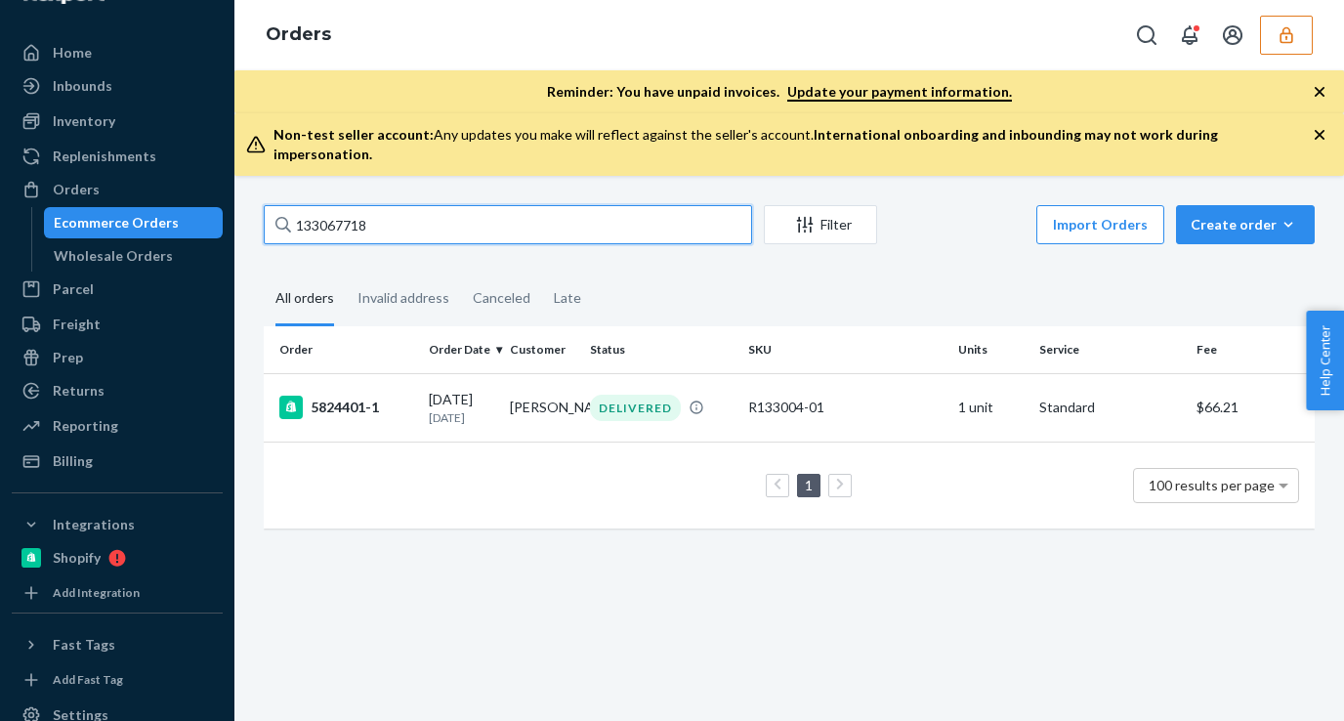
click at [389, 212] on input "133067718" at bounding box center [508, 224] width 488 height 39
paste input "670"
click at [350, 214] on input "133067670" at bounding box center [508, 224] width 488 height 39
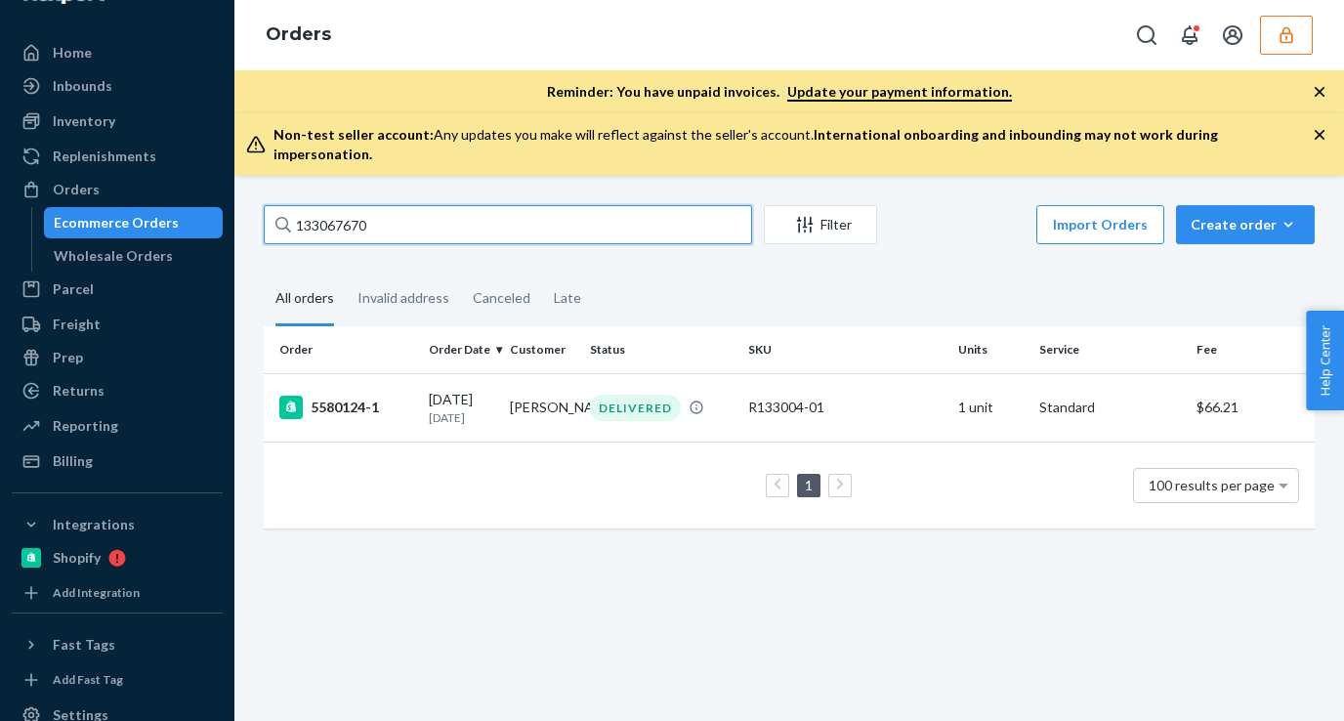
paste input "202175"
click at [381, 206] on input "133202175" at bounding box center [508, 224] width 488 height 39
paste input "83"
click at [370, 205] on input "133202183" at bounding box center [508, 224] width 488 height 39
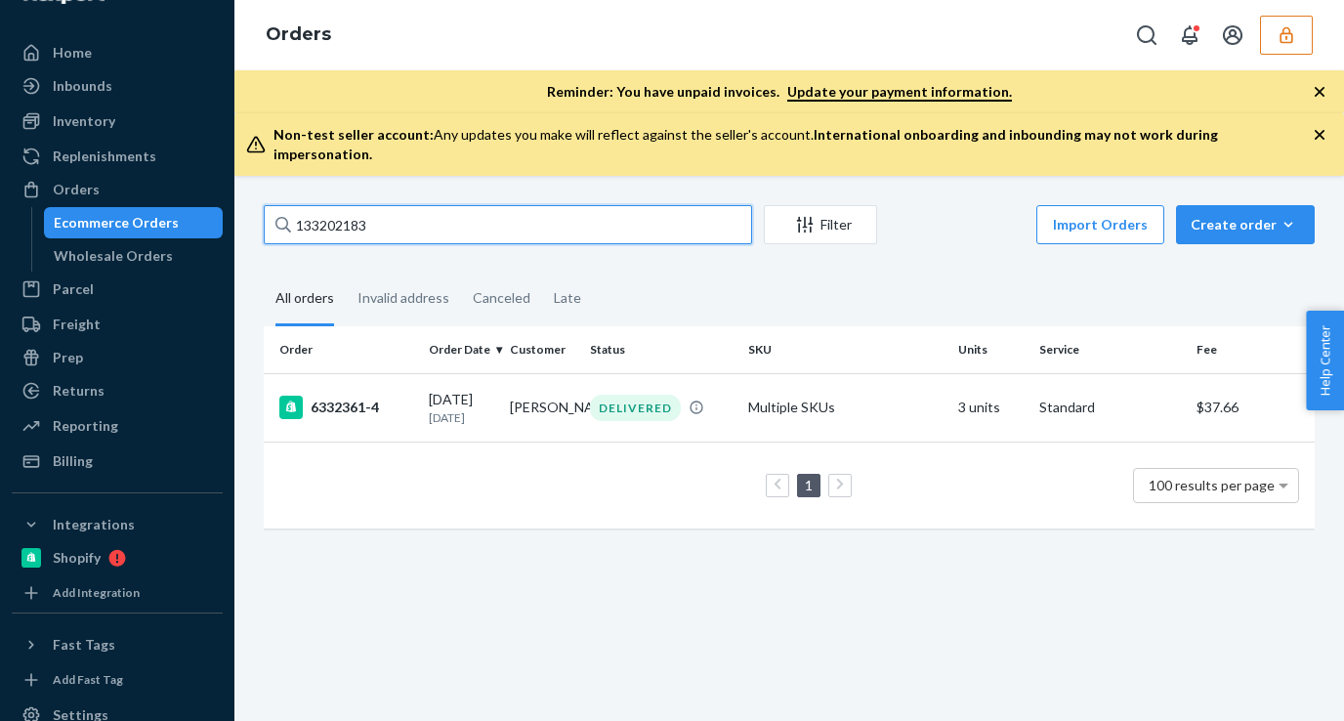
click at [370, 205] on input "133202183" at bounding box center [508, 224] width 488 height 39
paste input "0"
click at [335, 205] on input "133202180" at bounding box center [508, 224] width 488 height 39
paste input "2"
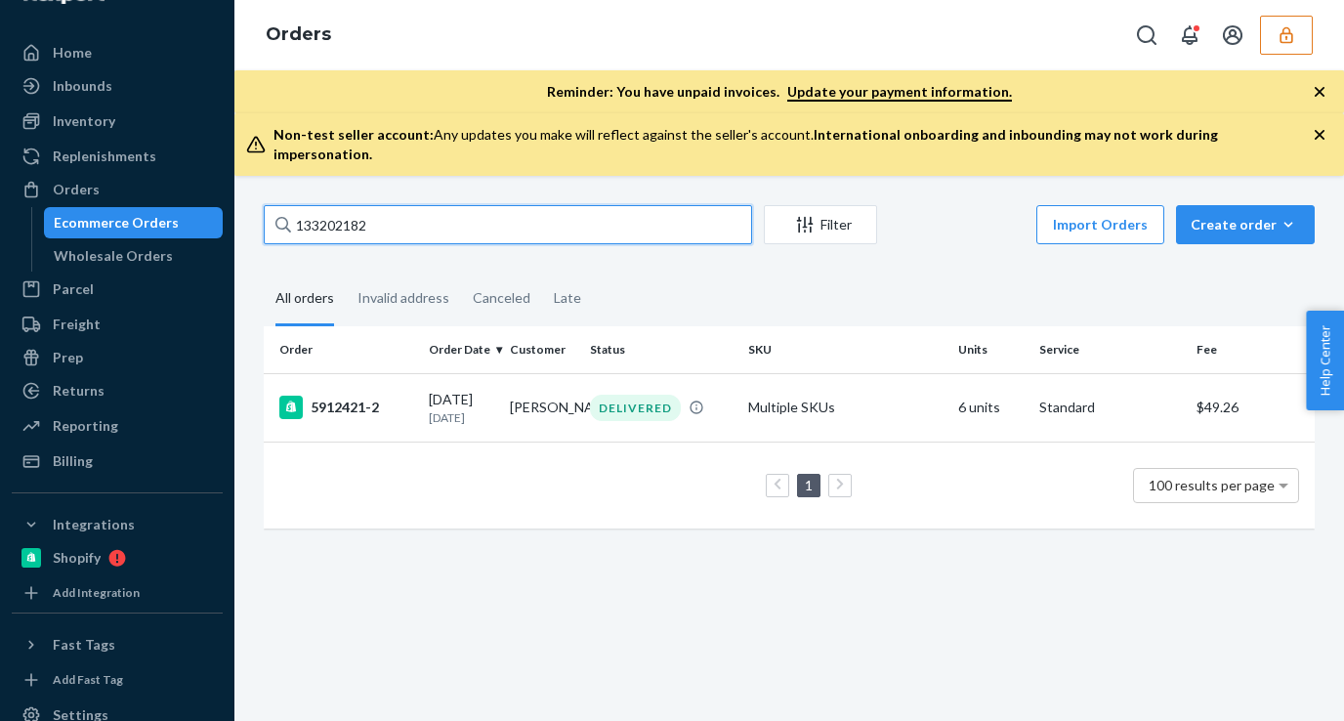
click at [343, 216] on input "133202182" at bounding box center [508, 224] width 488 height 39
paste input "7"
click at [399, 205] on input "133202187" at bounding box center [508, 224] width 488 height 39
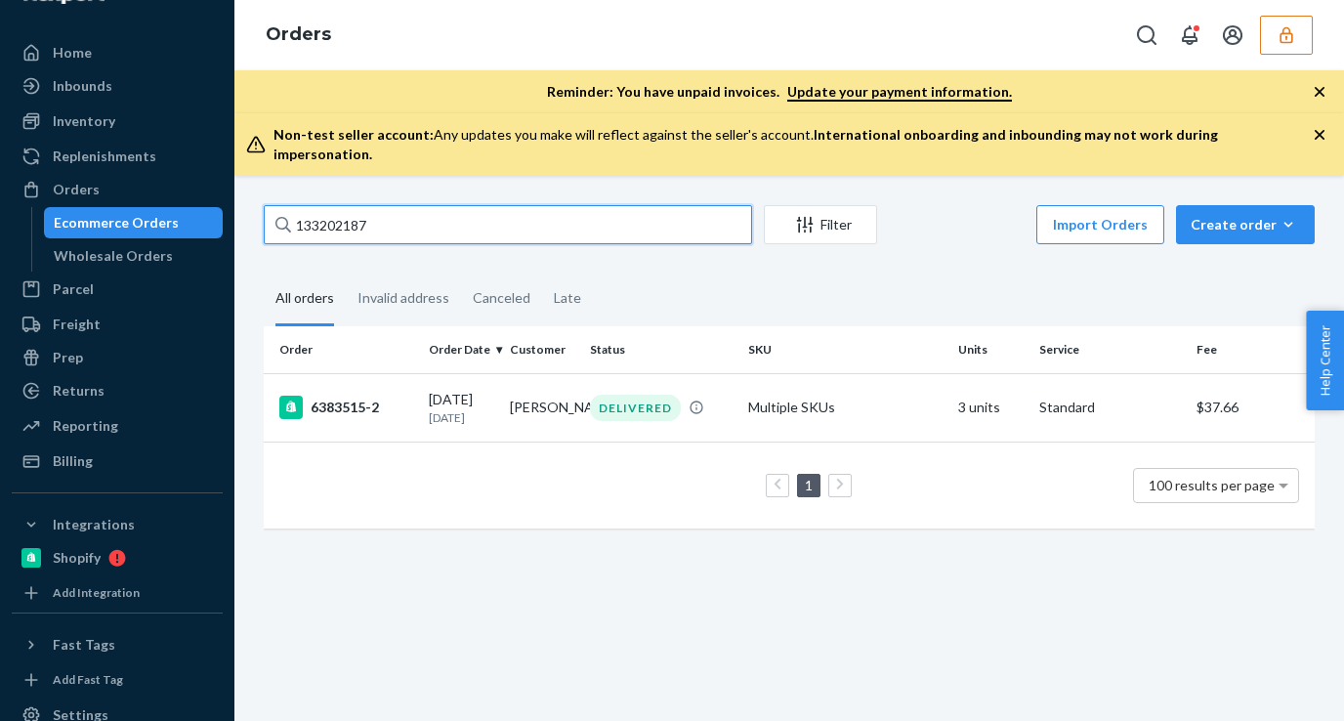
paste input "78"
click at [401, 205] on input "133202178" at bounding box center [508, 224] width 488 height 39
paste input "84"
click at [382, 209] on input "133202184" at bounding box center [508, 224] width 488 height 39
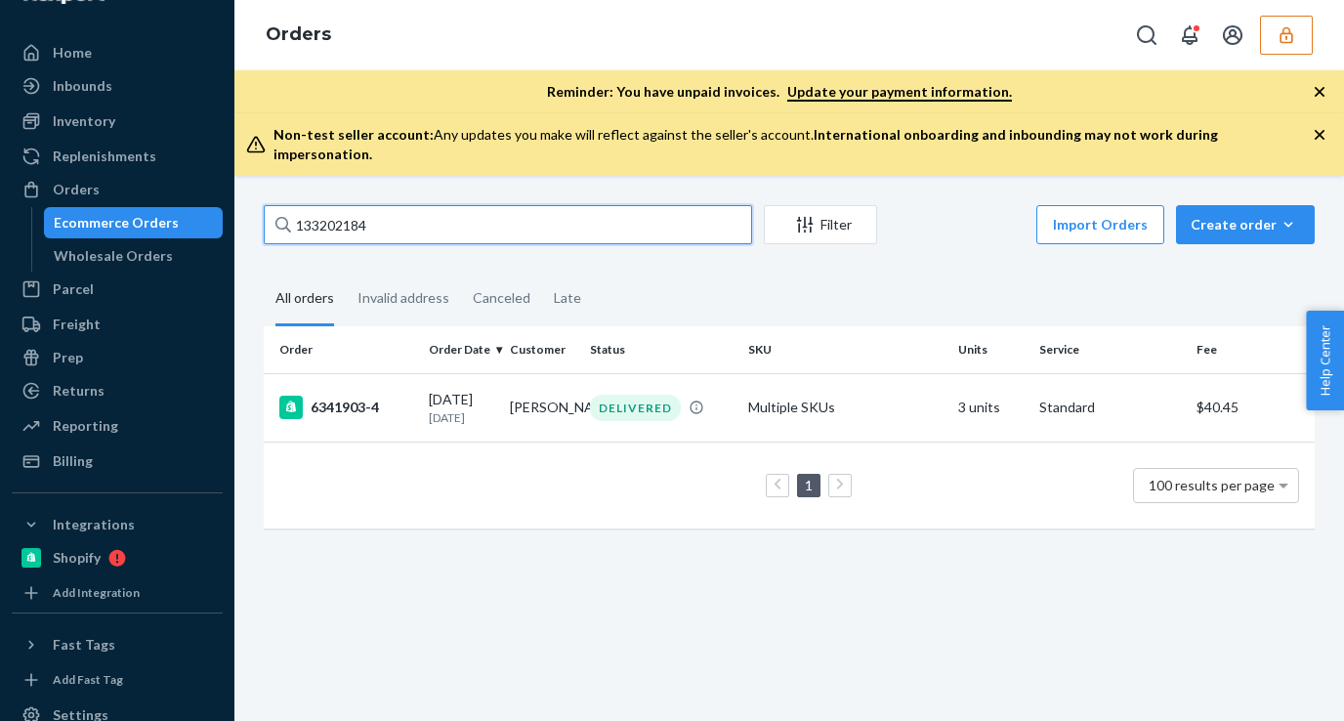
click at [382, 209] on input "133202184" at bounding box center [508, 224] width 488 height 39
paste input "5"
click at [376, 205] on input "133202185" at bounding box center [508, 224] width 488 height 39
paste input "1"
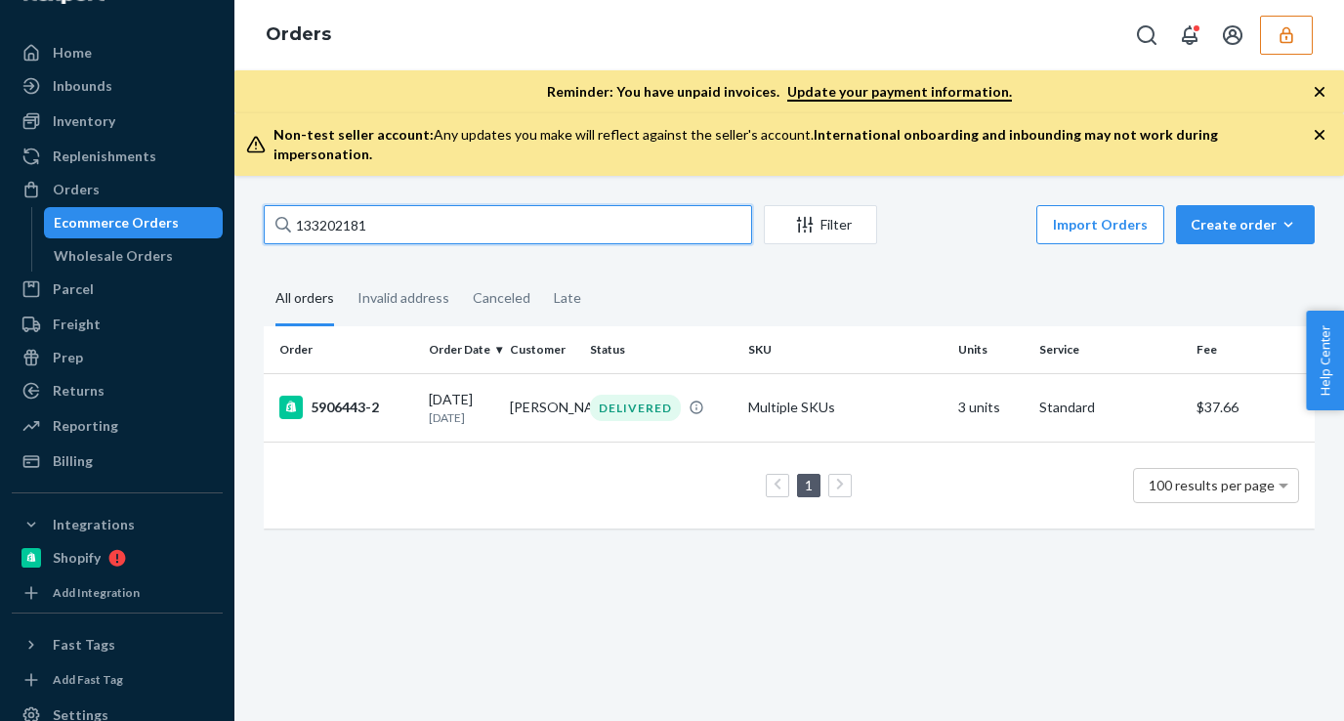
click at [397, 209] on input "133202181" at bounding box center [508, 224] width 488 height 39
paste input "067904"
click at [404, 224] on input "133067904" at bounding box center [508, 224] width 488 height 39
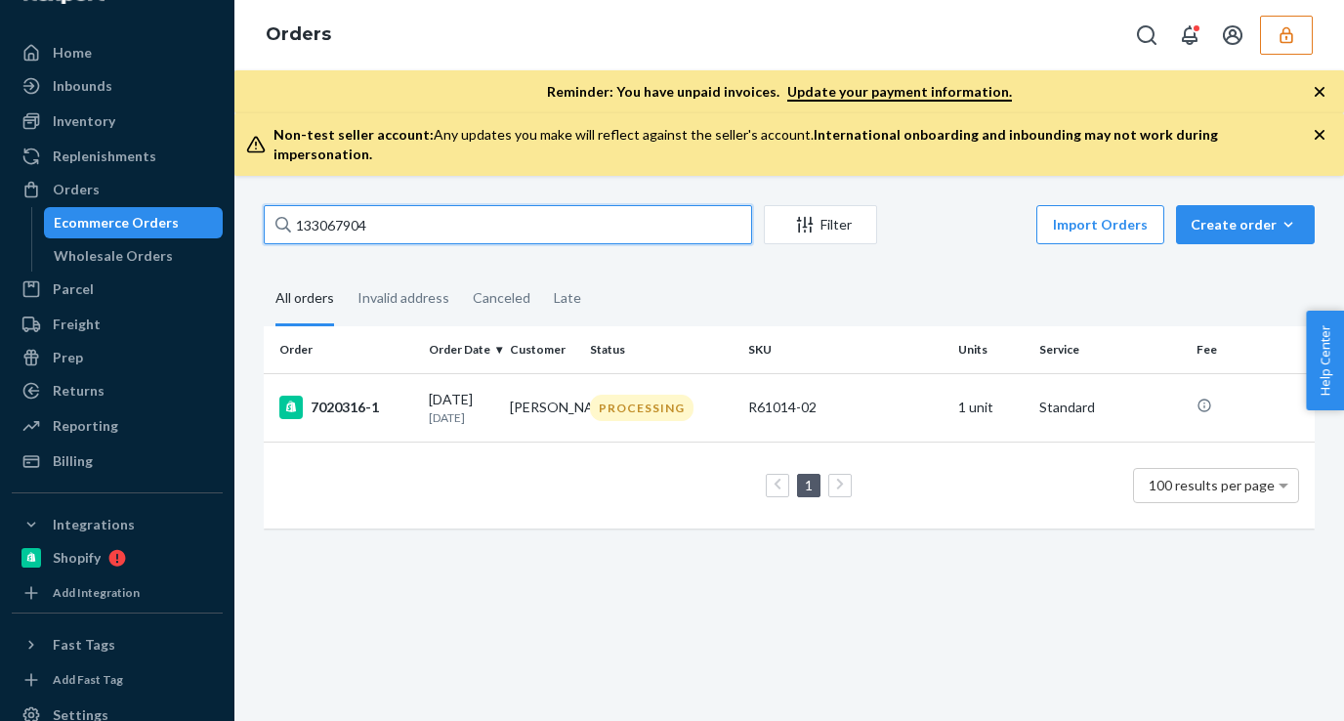
paste input "199671"
click at [388, 214] on input "133199671" at bounding box center [508, 224] width 488 height 39
paste input "63"
click at [391, 205] on input "133199663" at bounding box center [508, 224] width 488 height 39
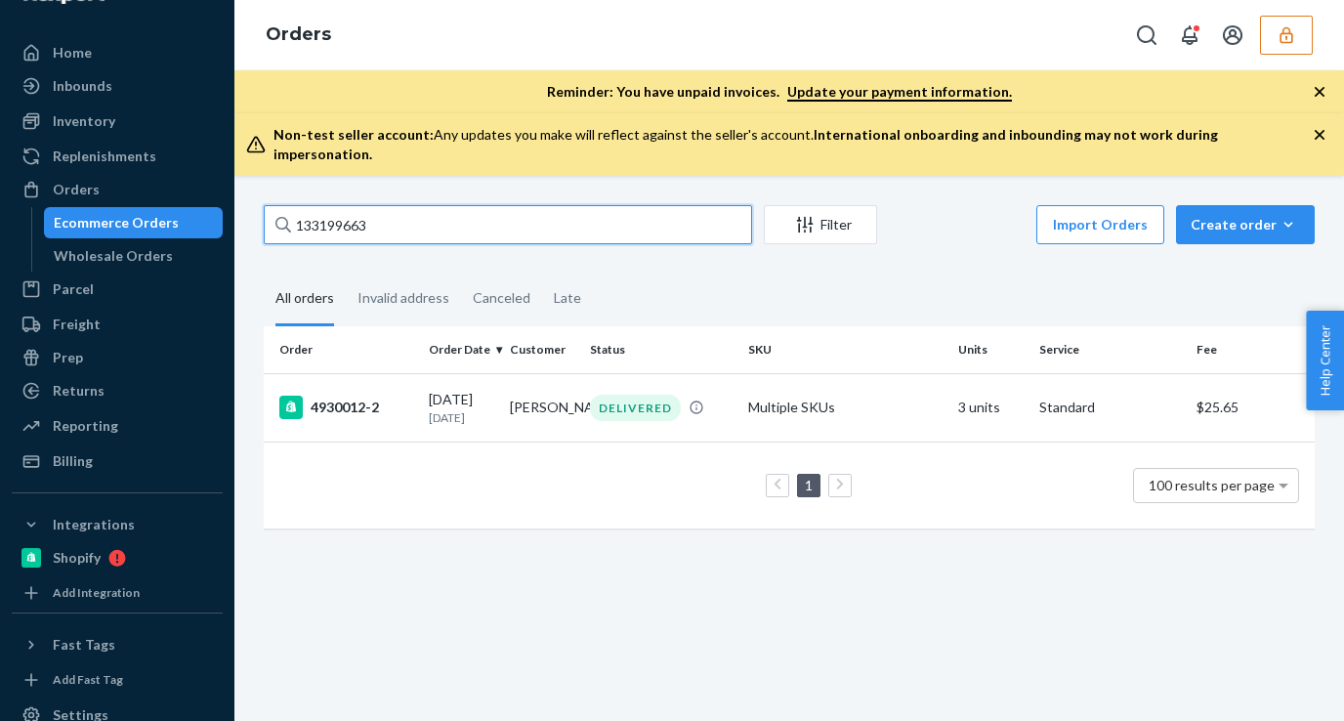
click at [391, 205] on input "133199663" at bounding box center [508, 224] width 488 height 39
paste input "72"
click at [378, 210] on input "133199723" at bounding box center [508, 224] width 488 height 39
paste input "16"
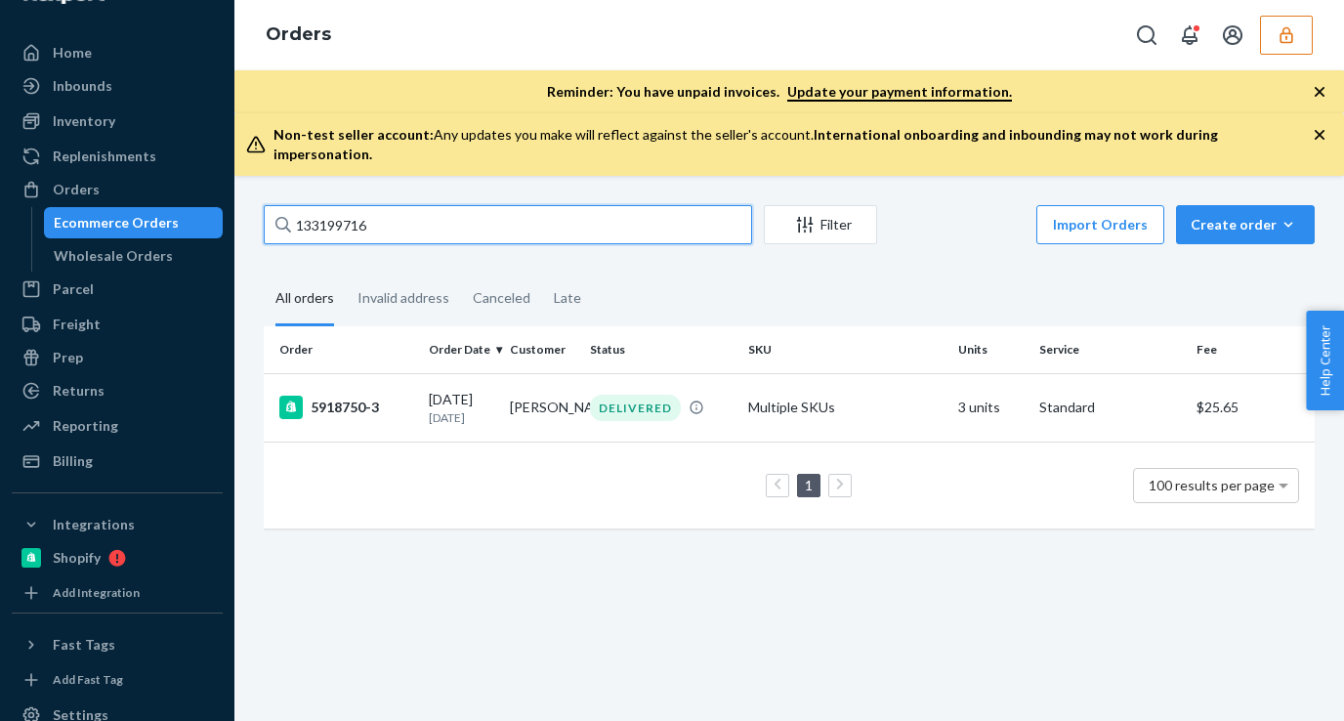
click at [394, 210] on input "133199716" at bounding box center [508, 224] width 488 height 39
paste input "674"
click at [359, 205] on input "133199674" at bounding box center [508, 224] width 488 height 39
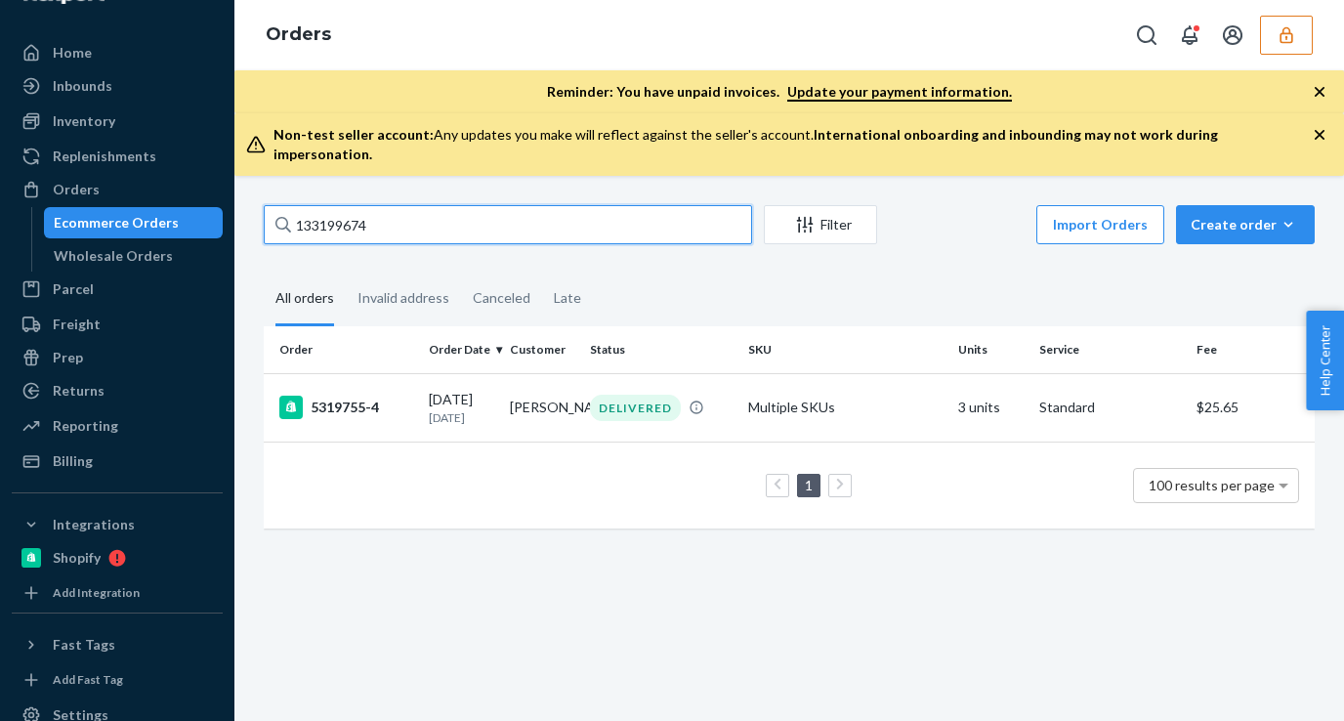
paste input "731"
click at [370, 206] on input "133199731" at bounding box center [508, 224] width 488 height 39
paste input "682"
click at [365, 205] on input "133199682" at bounding box center [508, 224] width 488 height 39
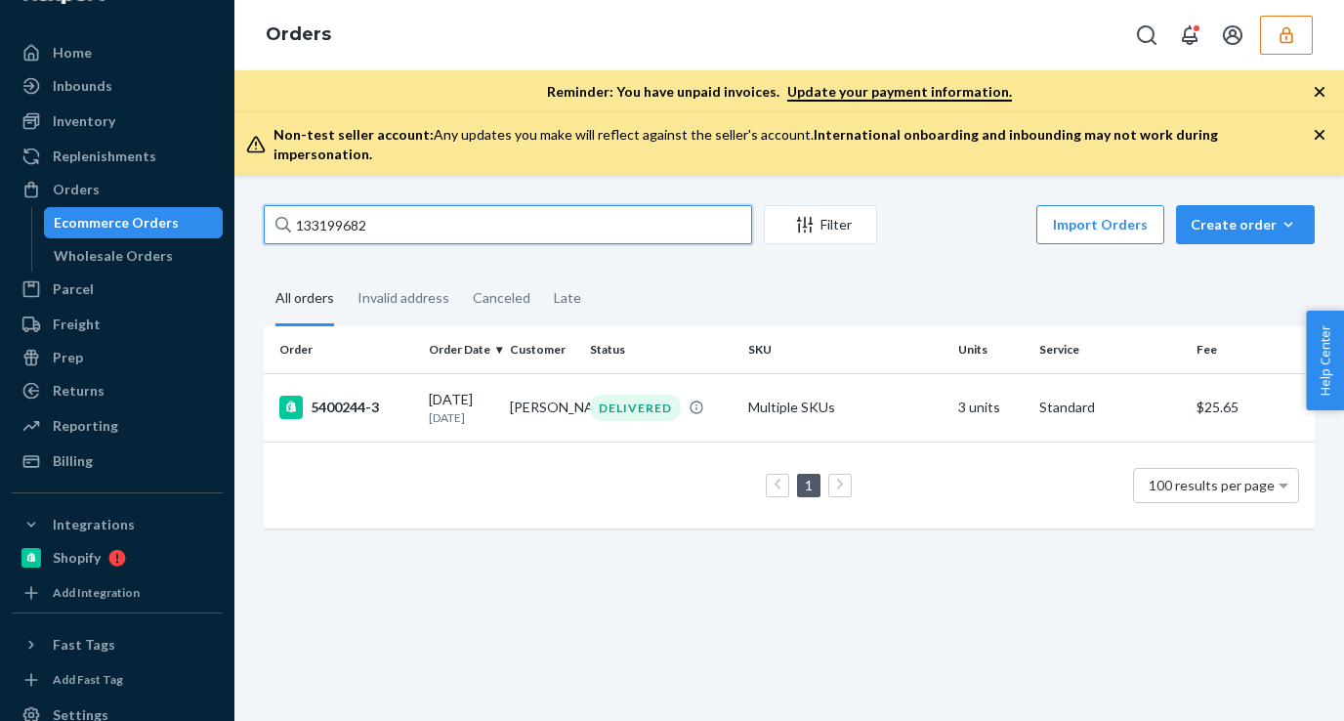
click at [365, 205] on input "133199682" at bounding box center [508, 224] width 488 height 39
paste input "9"
click at [332, 205] on input "133199692" at bounding box center [508, 224] width 488 height 39
paste input "70"
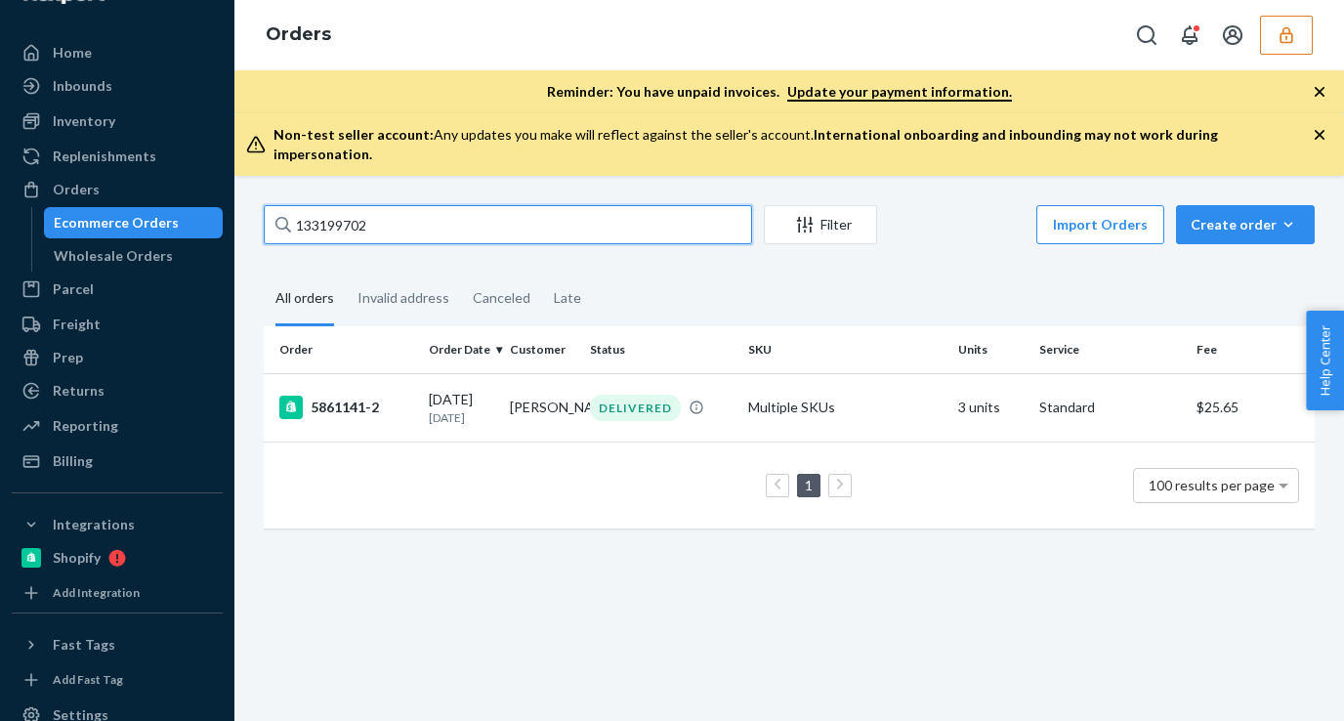
click at [355, 217] on input "133199702" at bounding box center [508, 224] width 488 height 39
paste input "687"
click at [351, 214] on input "133199687" at bounding box center [508, 224] width 488 height 39
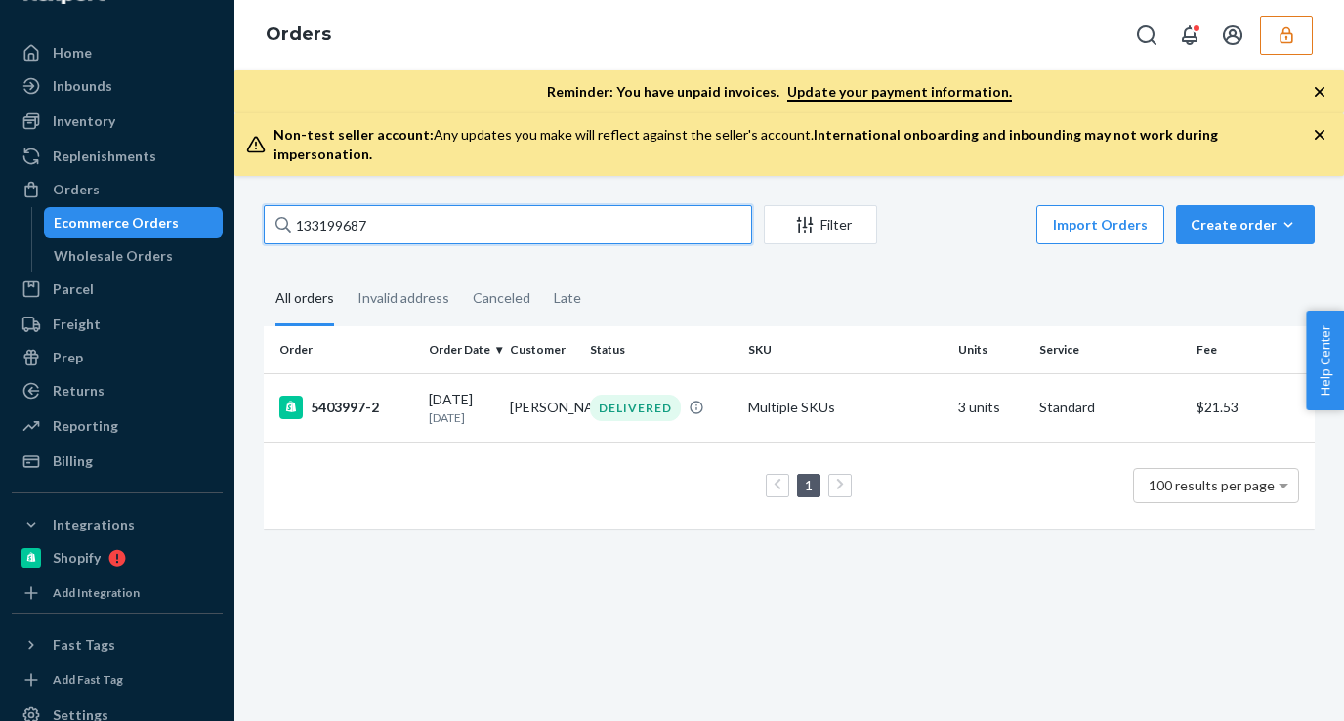
paste input "706"
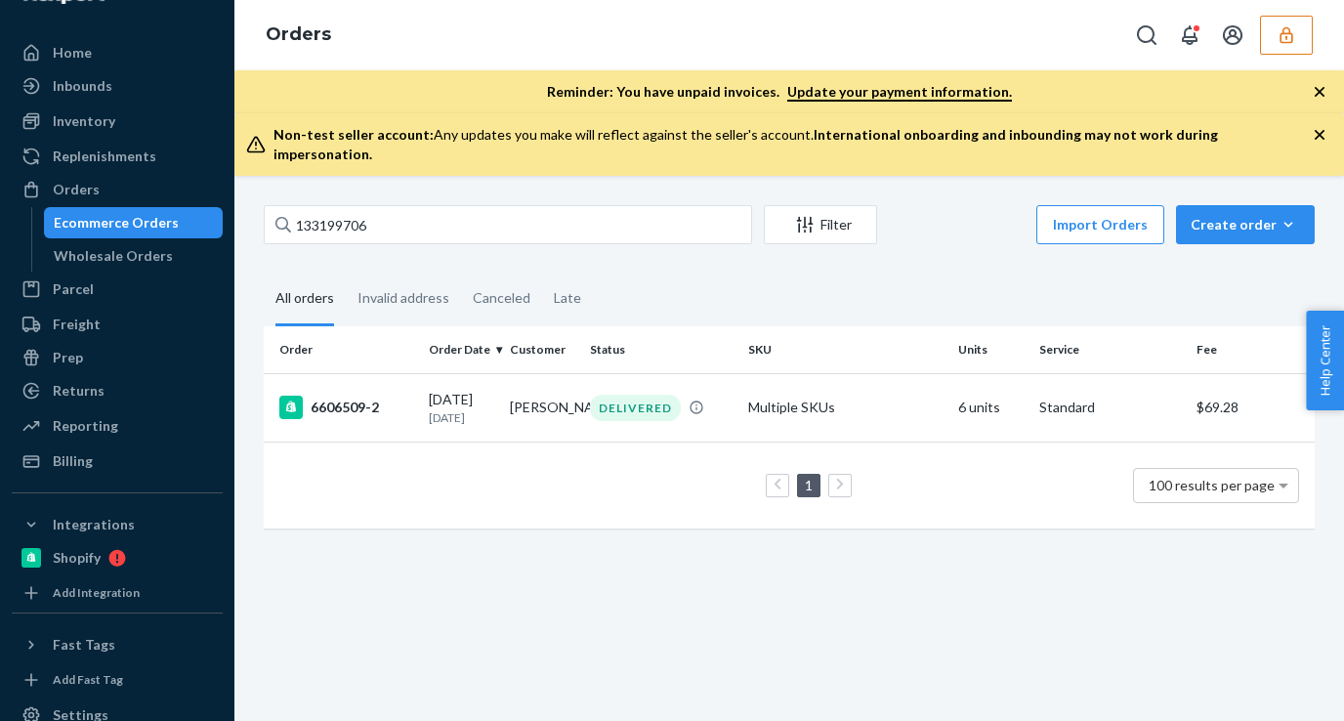
click at [362, 227] on div "133199706 Filter Import Orders Create order Ecommerce order Removal order" at bounding box center [789, 227] width 1051 height 44
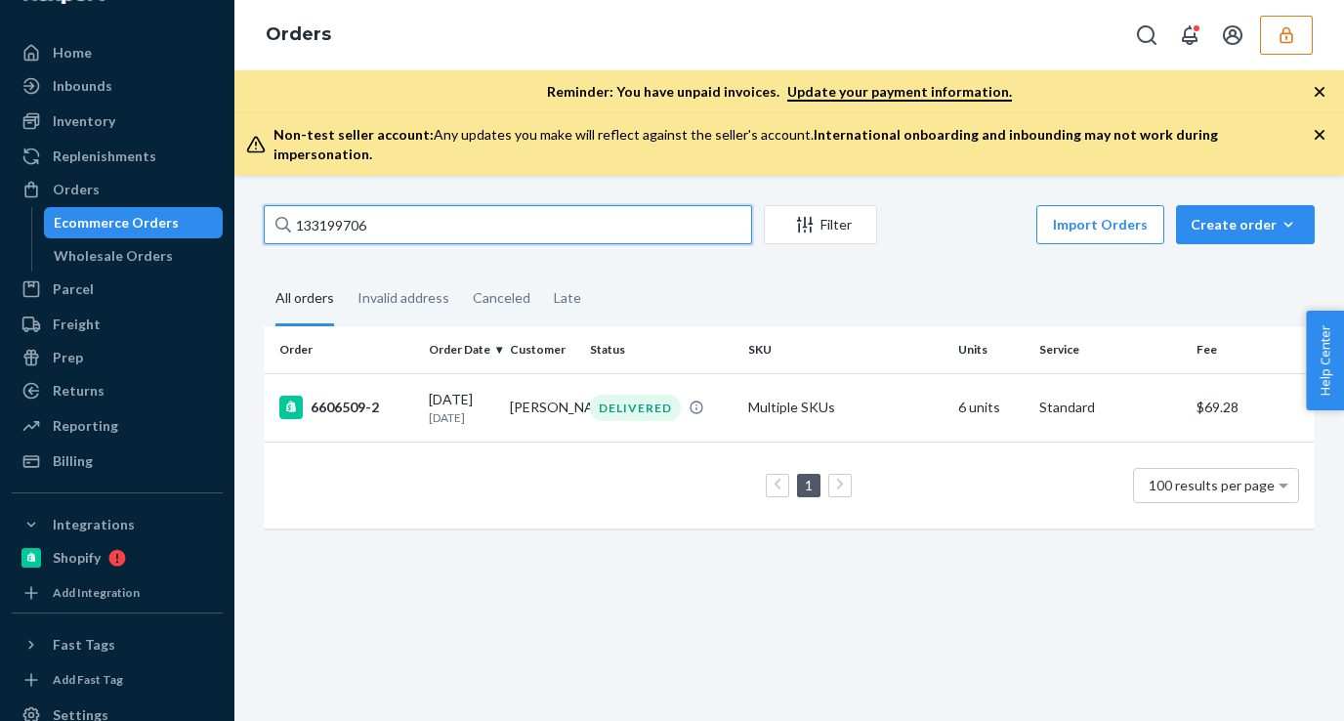
click at [362, 218] on input "133199706" at bounding box center [508, 224] width 488 height 39
paste input "698"
click at [368, 214] on input "133199698" at bounding box center [508, 224] width 488 height 39
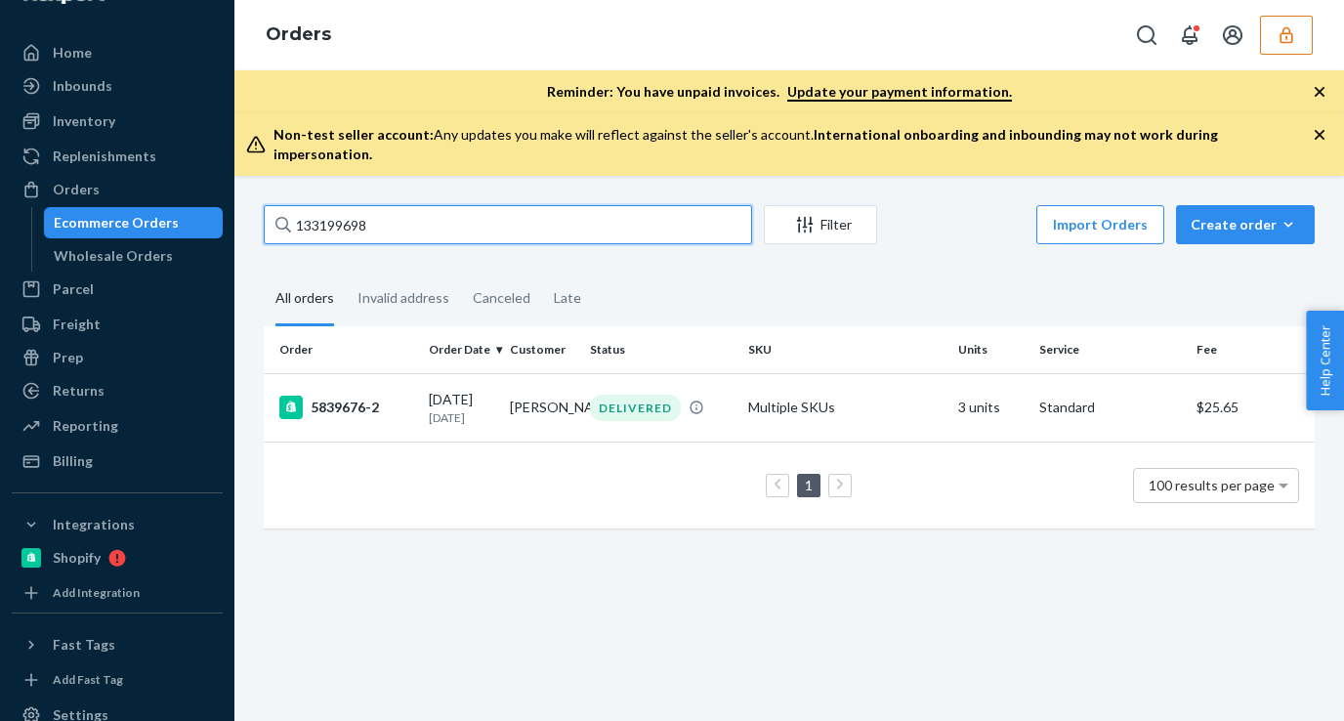
paste input "7"
click at [405, 205] on input "133199678" at bounding box center [508, 224] width 488 height 39
paste input "710"
click at [408, 207] on input "133199710" at bounding box center [508, 224] width 488 height 39
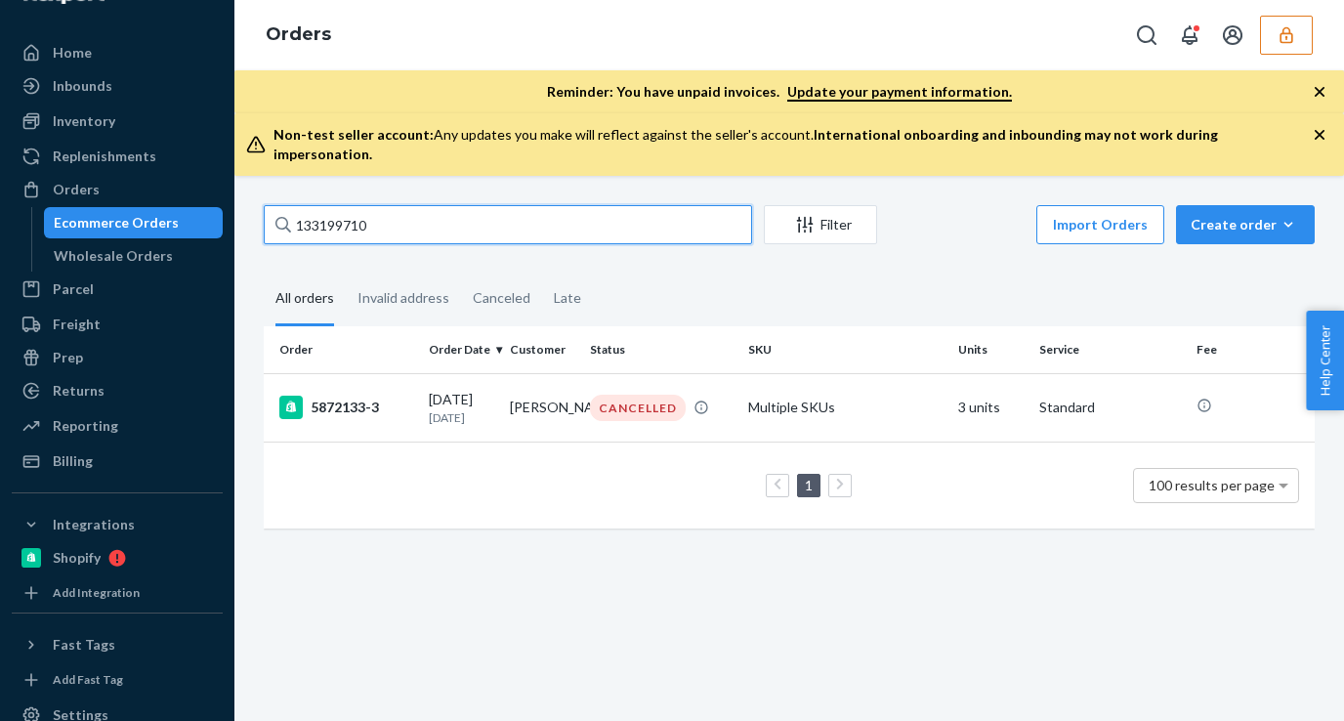
click at [408, 207] on input "133199710" at bounding box center [508, 224] width 488 height 39
paste input "067742"
type input "133067742"
